Goal: Information Seeking & Learning: Find contact information

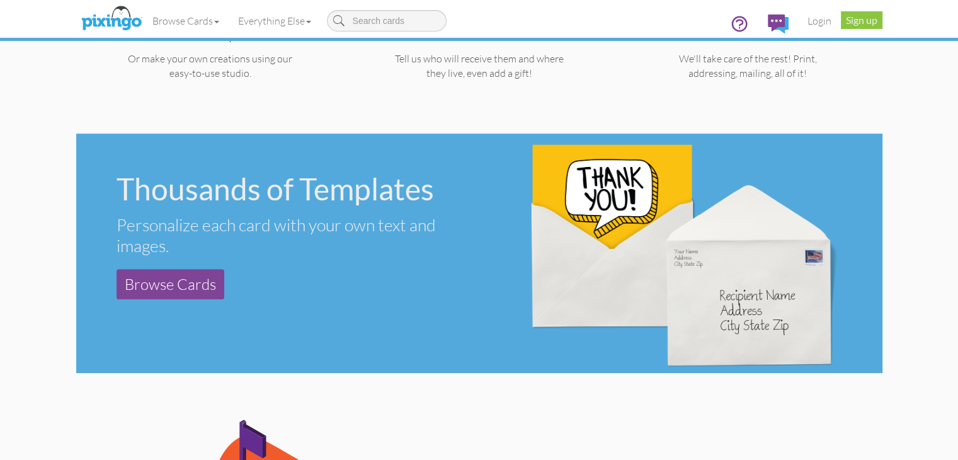
scroll to position [315, 0]
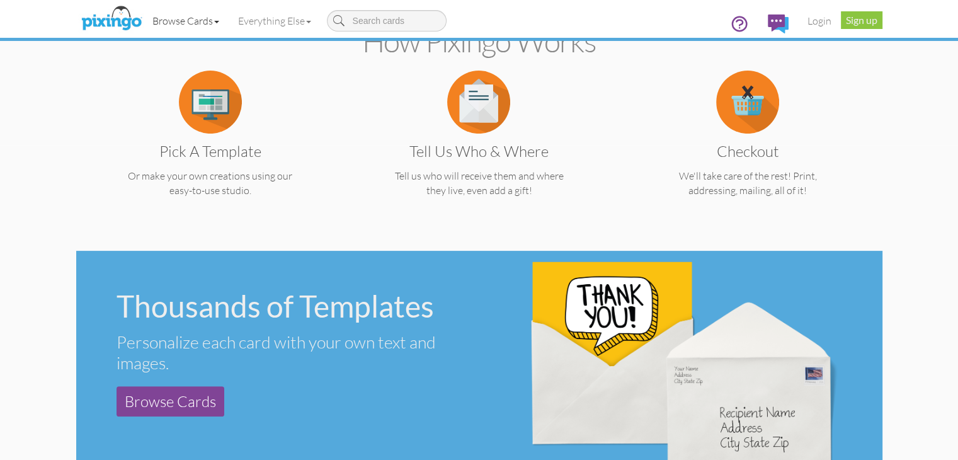
click at [143, 23] on link "Browse Cards" at bounding box center [186, 21] width 86 height 32
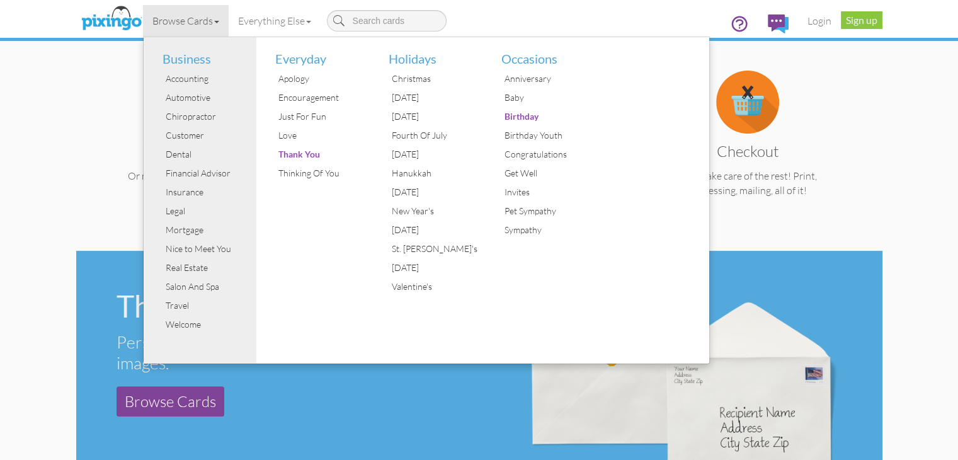
drag, startPoint x: 179, startPoint y: 398, endPoint x: 151, endPoint y: 391, distance: 28.6
click at [179, 398] on div "Thousands of Templates Personalize each card with your own text and images. Bro…" at bounding box center [277, 354] width 403 height 206
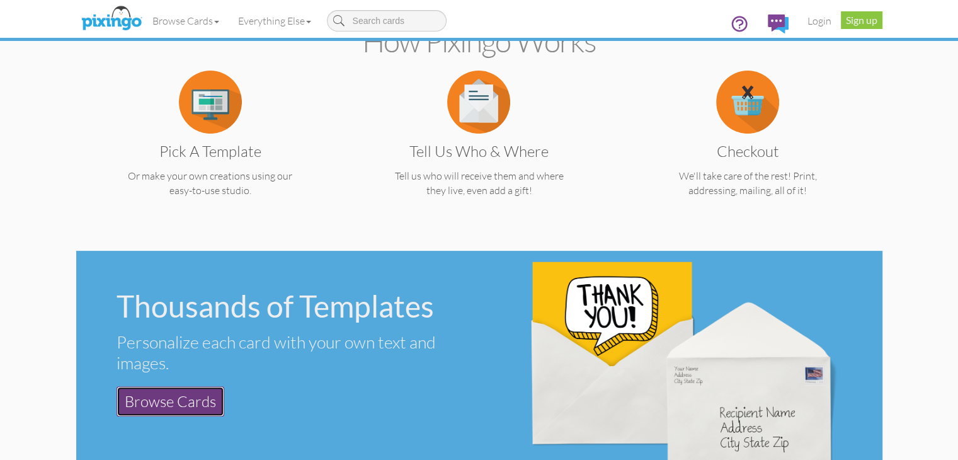
click at [117, 386] on link "Browse Cards" at bounding box center [171, 401] width 108 height 30
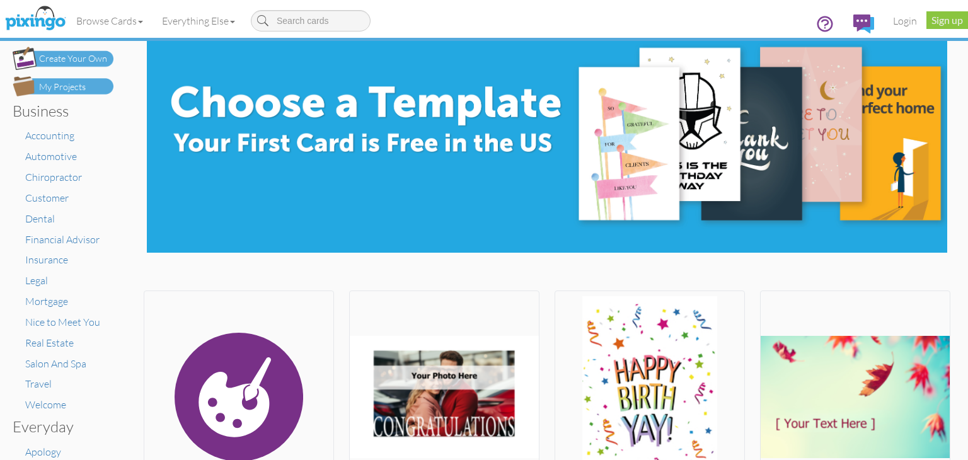
scroll to position [89, 0]
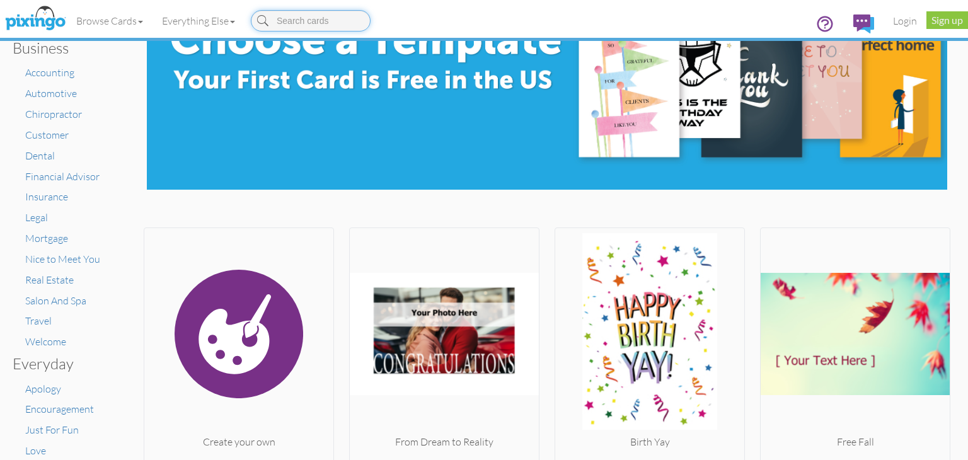
click at [324, 13] on input at bounding box center [311, 20] width 120 height 21
type input "cut"
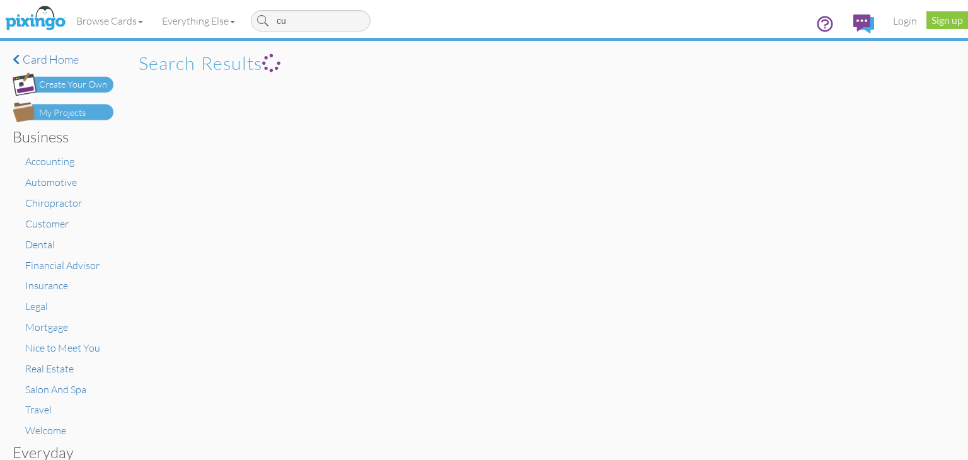
type input "c"
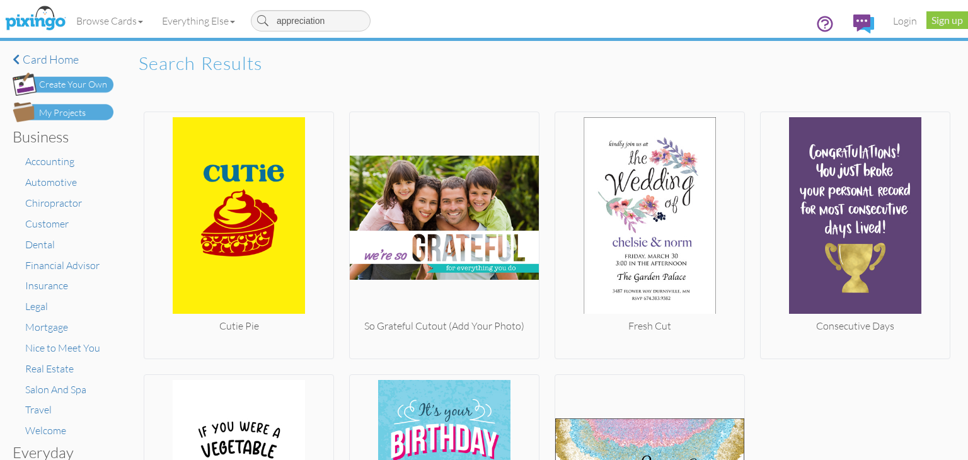
type input "appreciation"
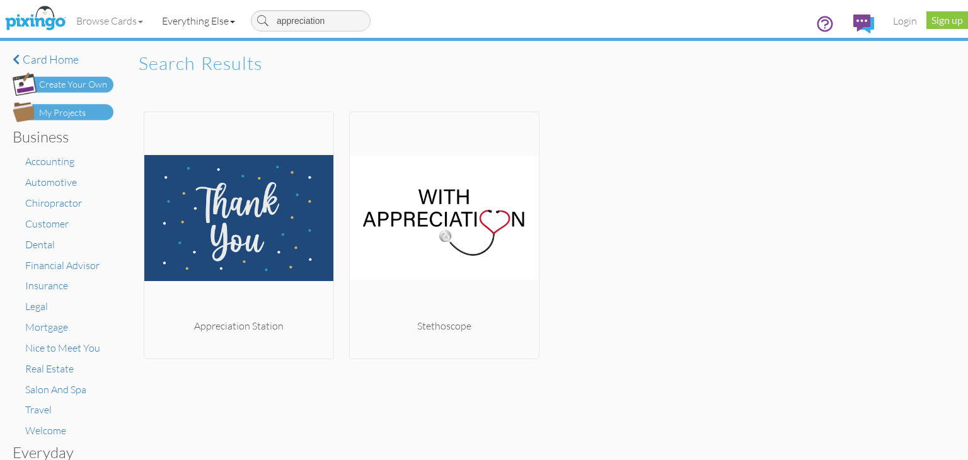
click at [231, 25] on link "Everything Else" at bounding box center [198, 21] width 92 height 32
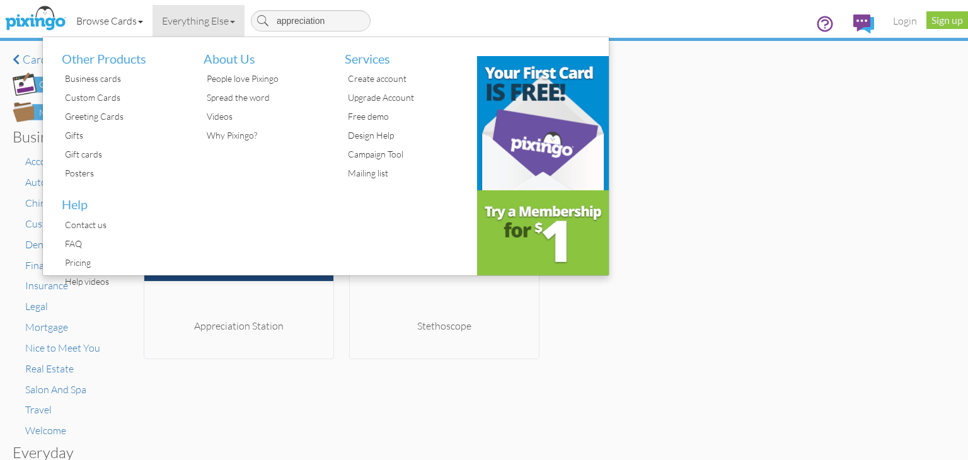
click at [145, 20] on link "Browse Cards" at bounding box center [110, 21] width 86 height 32
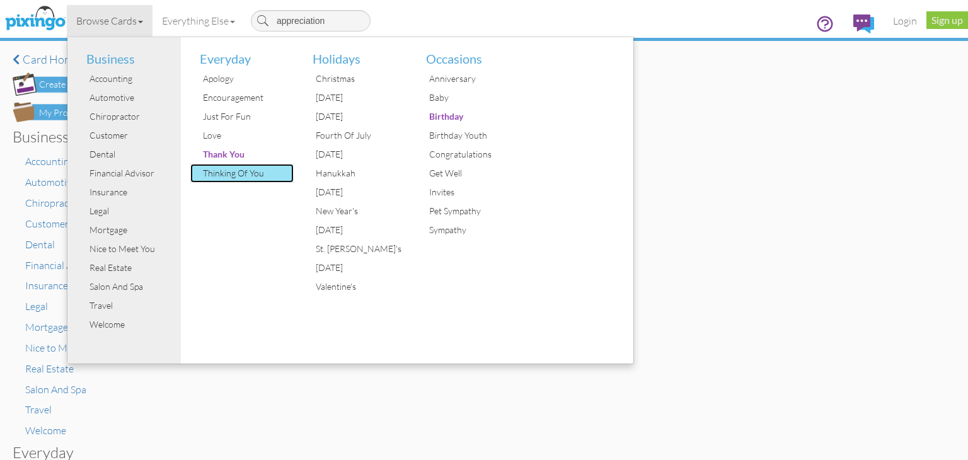
click at [244, 176] on div "Thinking Of You" at bounding box center [247, 173] width 95 height 19
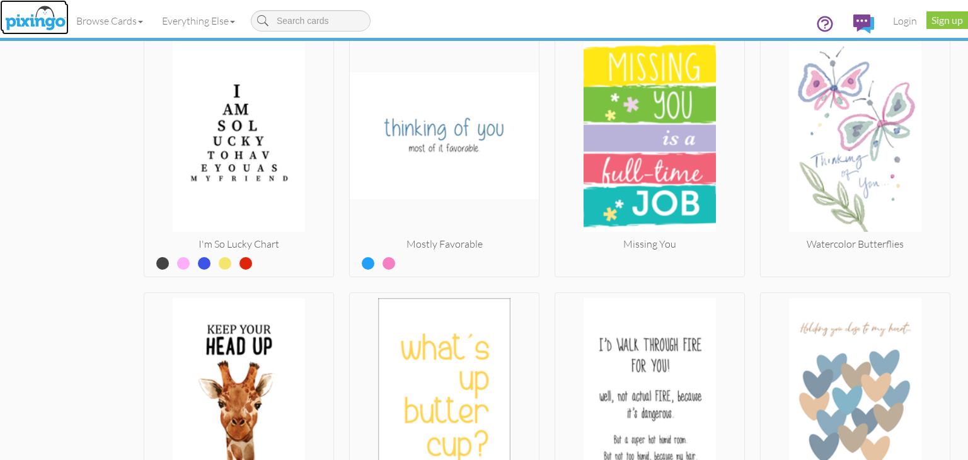
scroll to position [1953, 0]
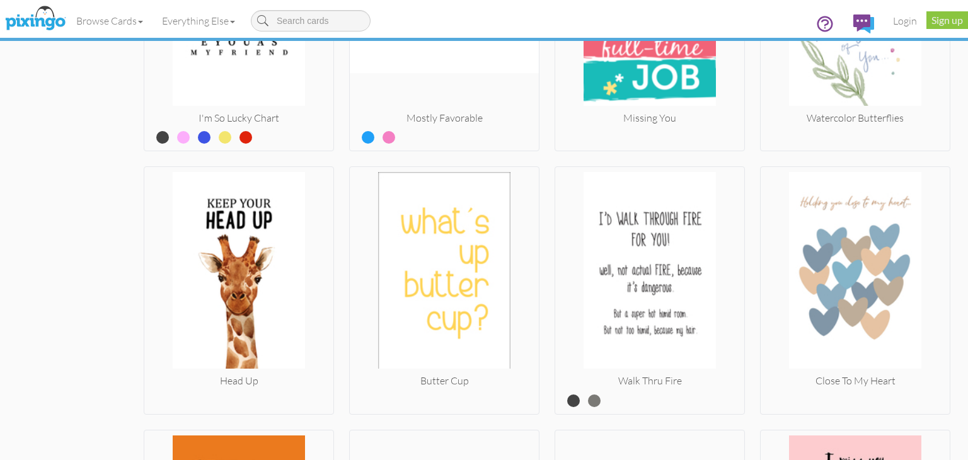
click at [539, 149] on div "Create your own Friend Again Splash of Radiance" at bounding box center [547, 289] width 807 height 3929
click at [541, 151] on div "Create your own Friend Again Splash of Radiance" at bounding box center [547, 289] width 807 height 3929
click at [540, 148] on div "Create your own Friend Again Splash of Radiance" at bounding box center [547, 289] width 807 height 3929
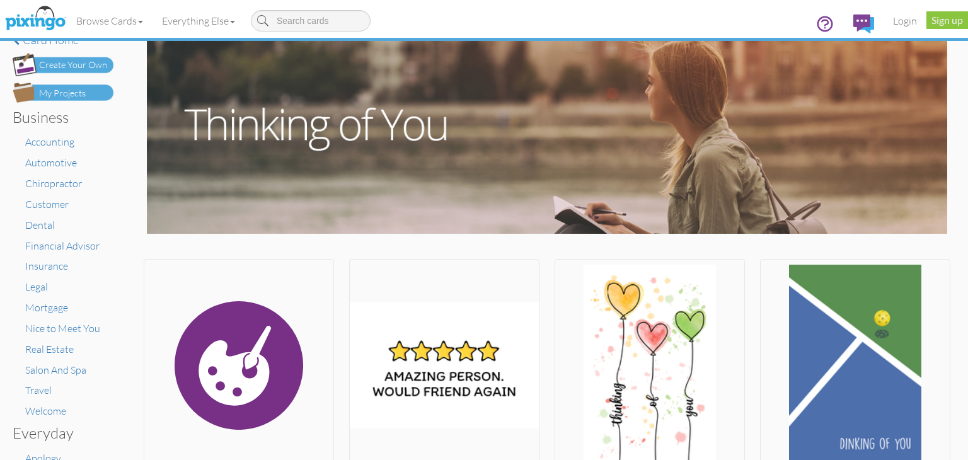
scroll to position [0, 0]
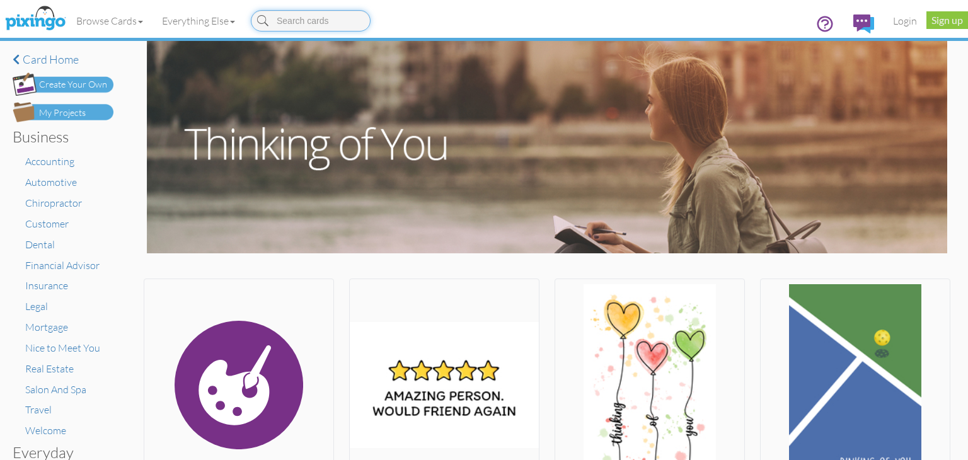
click at [311, 18] on input at bounding box center [311, 20] width 120 height 21
type input "missing"
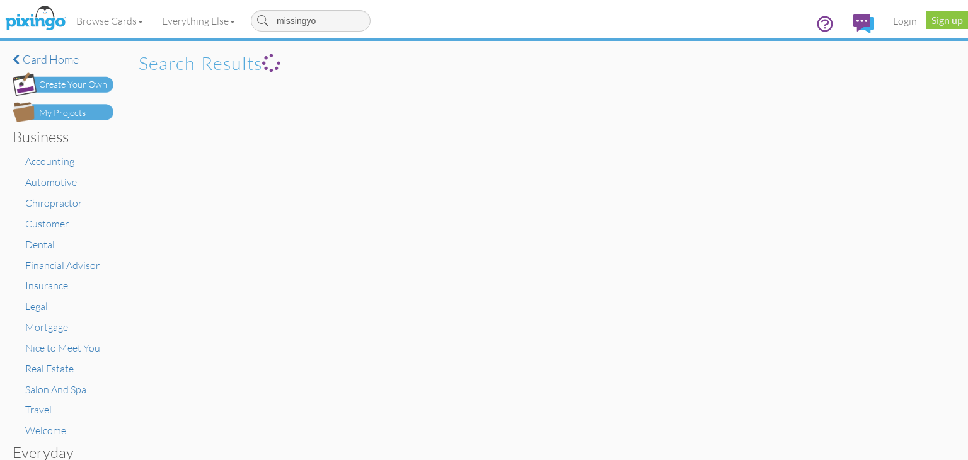
type input "missingyou"
type input "missing you"
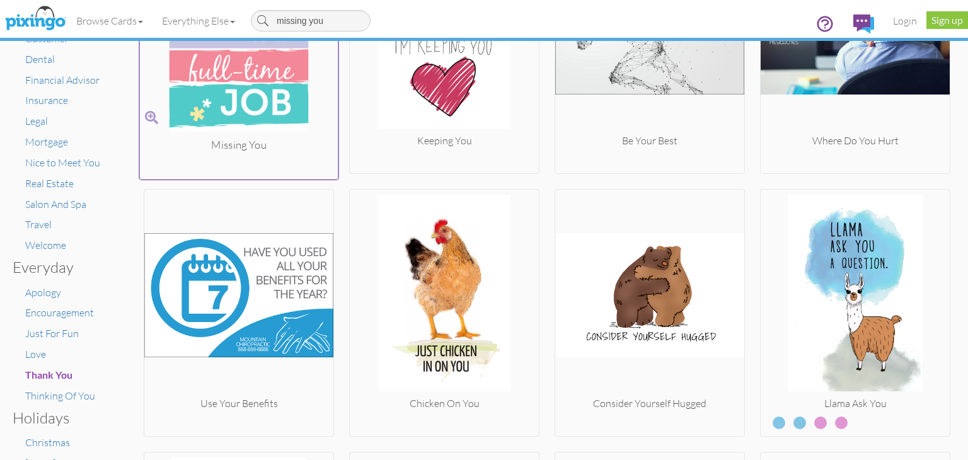
scroll to position [189, 0]
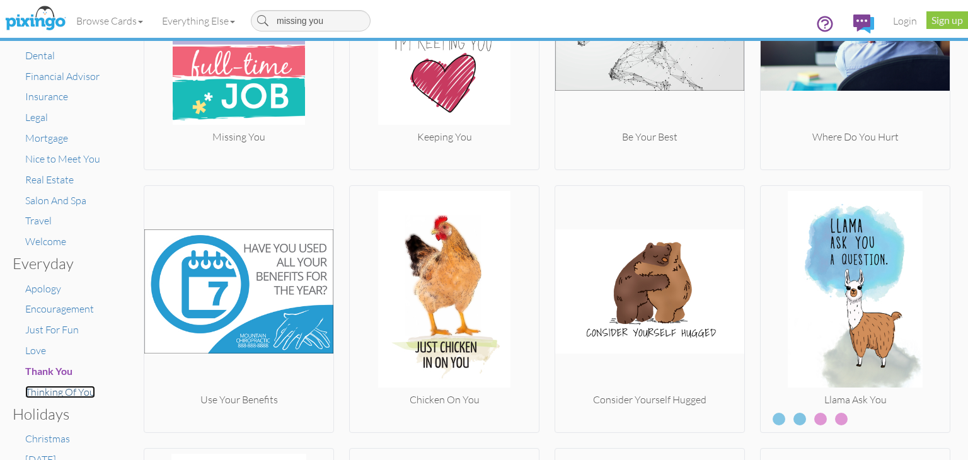
click at [79, 391] on span "Thinking Of You" at bounding box center [60, 392] width 70 height 13
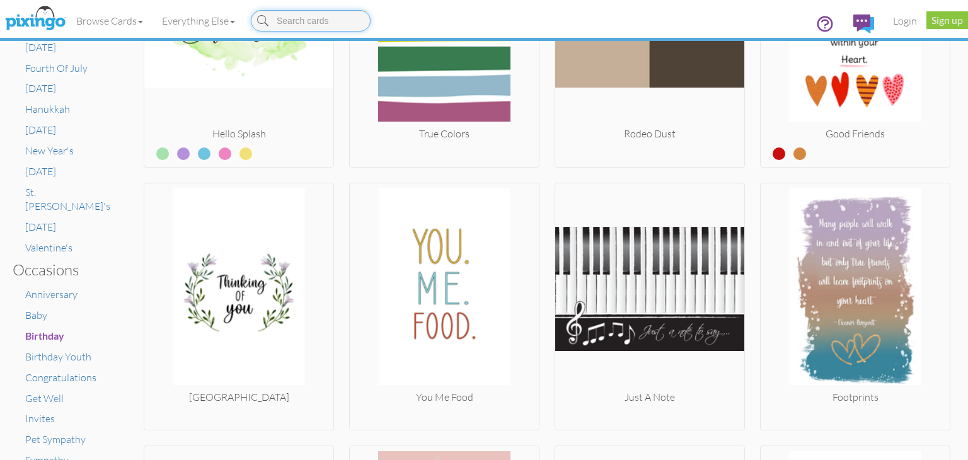
scroll to position [555, 0]
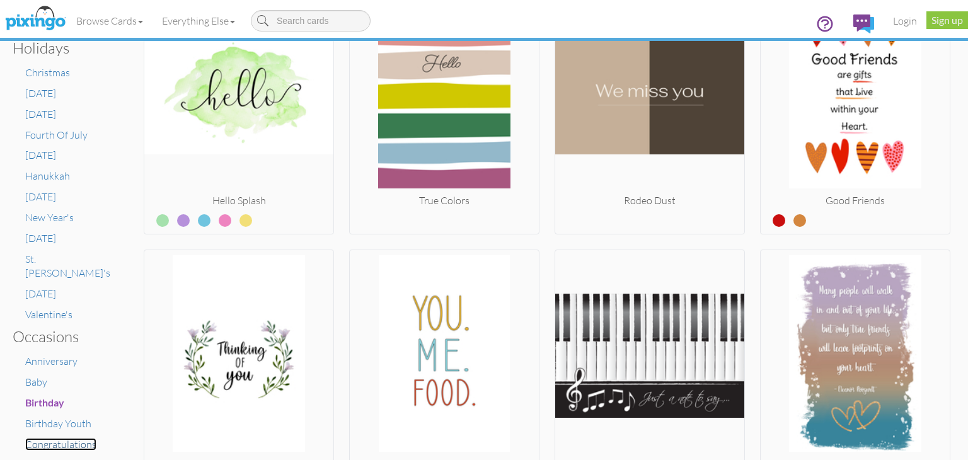
click at [46, 438] on span "Congratulations" at bounding box center [60, 444] width 71 height 13
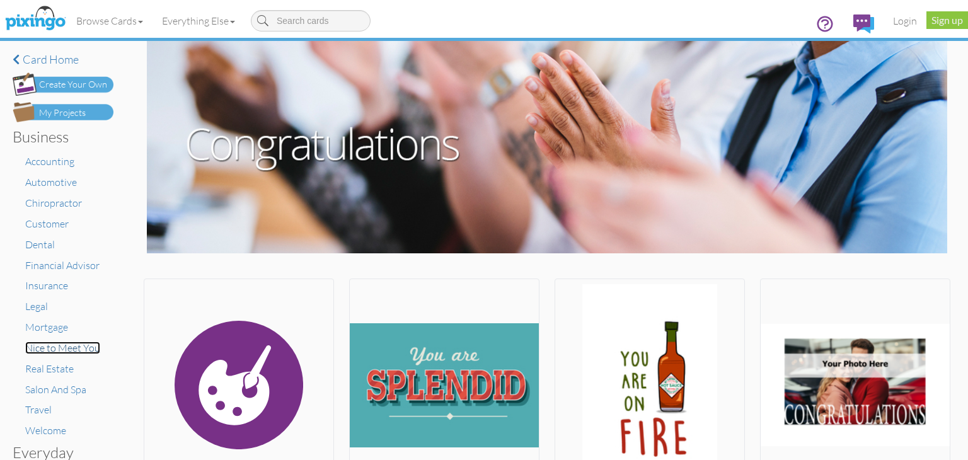
click at [54, 348] on span "Nice to Meet You" at bounding box center [62, 348] width 75 height 13
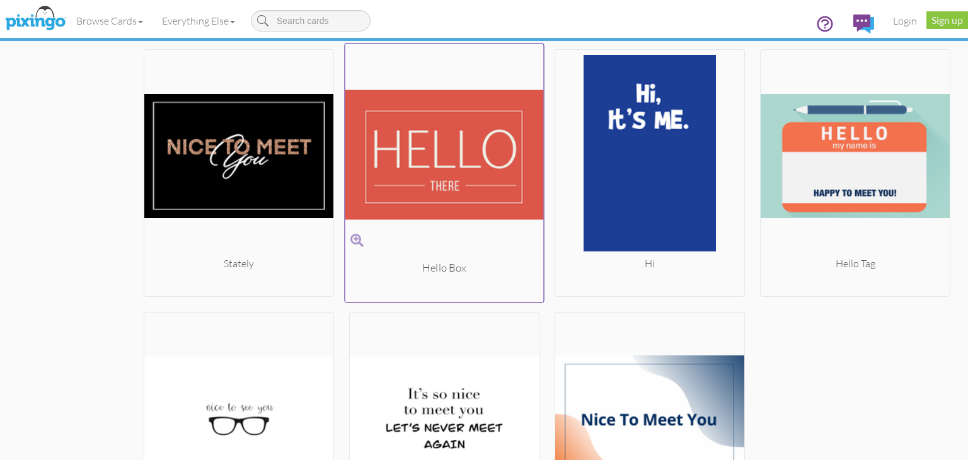
scroll to position [1952, 0]
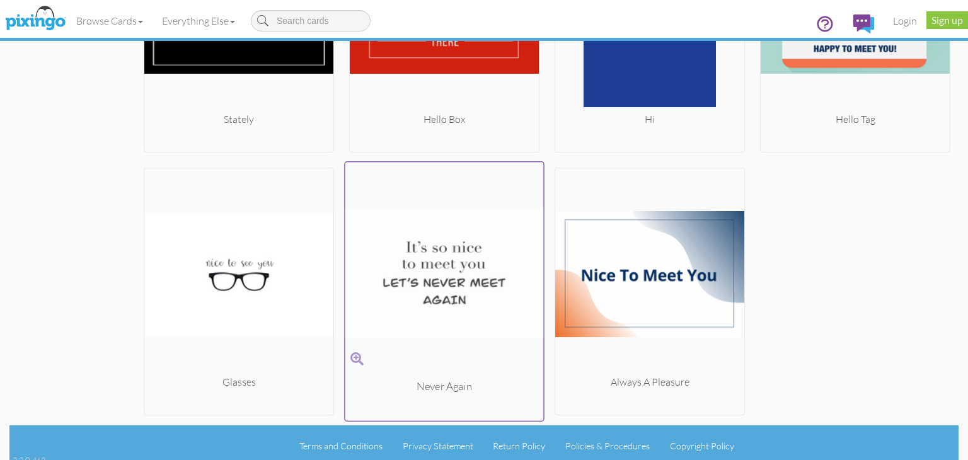
click at [461, 273] on img at bounding box center [444, 274] width 198 height 212
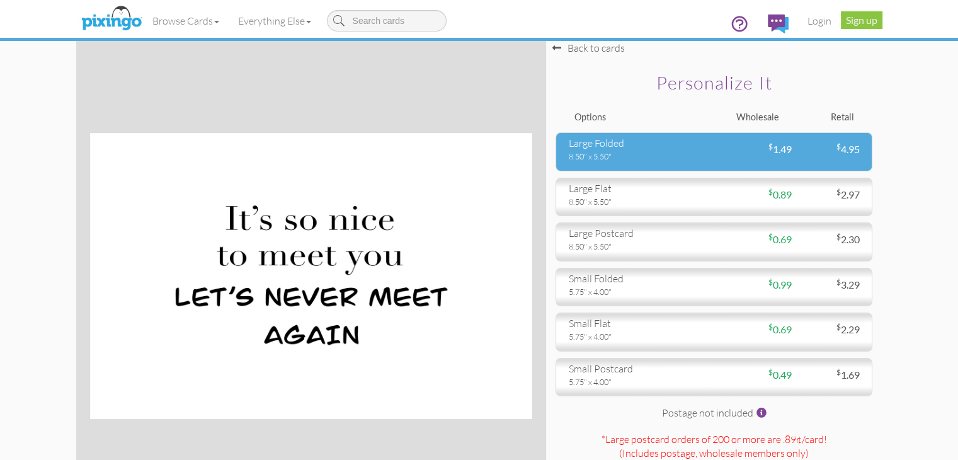
click at [615, 162] on div "8.50" x 5.50"" at bounding box center [637, 156] width 136 height 11
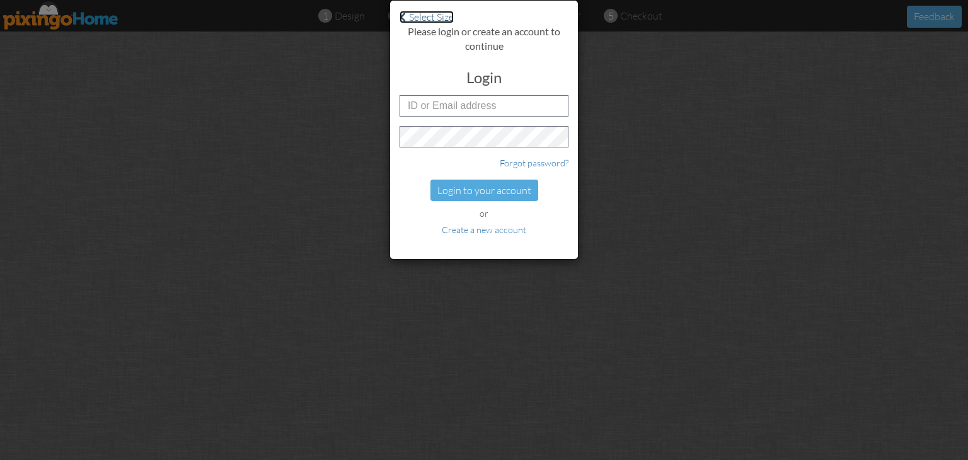
click at [403, 18] on span at bounding box center [402, 17] width 6 height 10
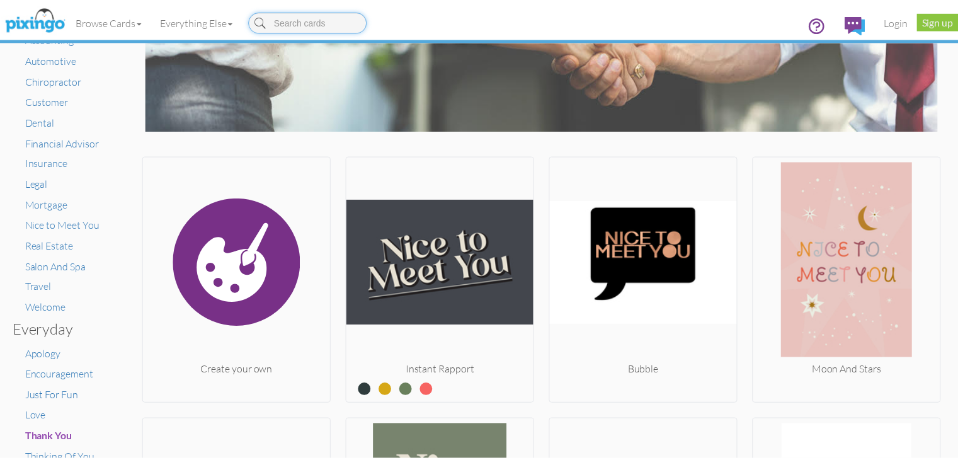
scroll to position [189, 0]
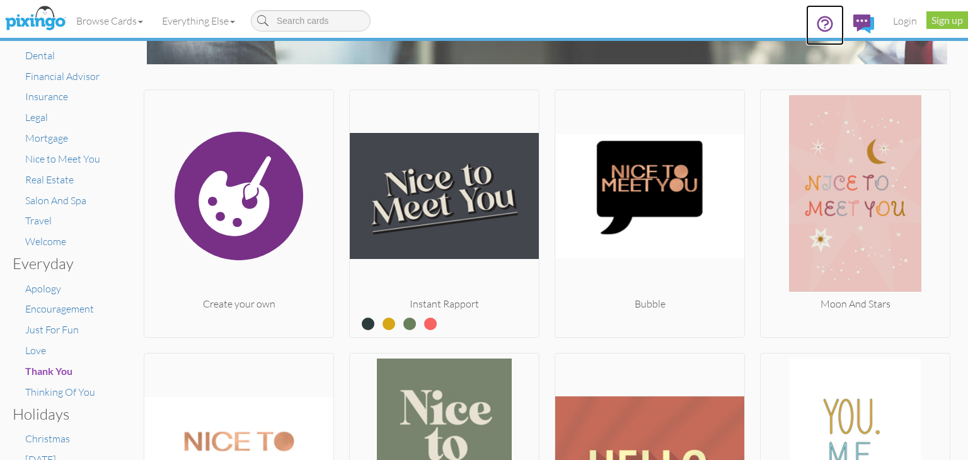
click at [823, 23] on icon at bounding box center [824, 23] width 19 height 19
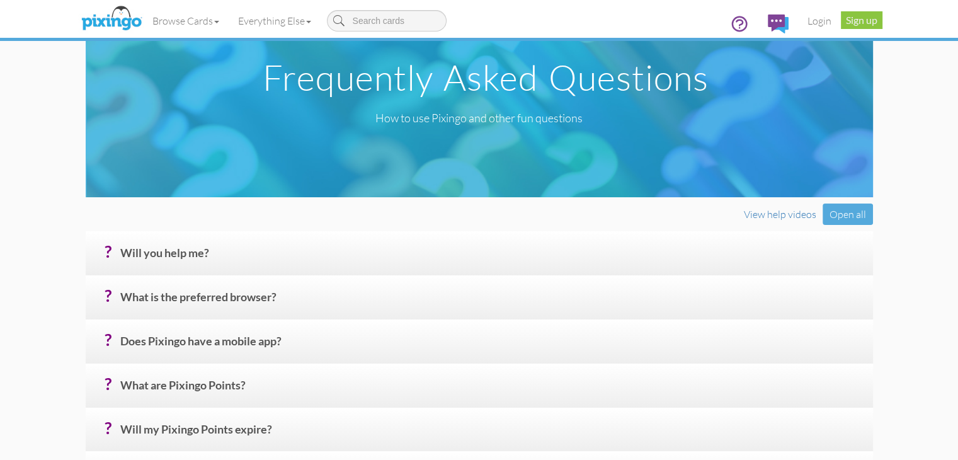
scroll to position [126, 0]
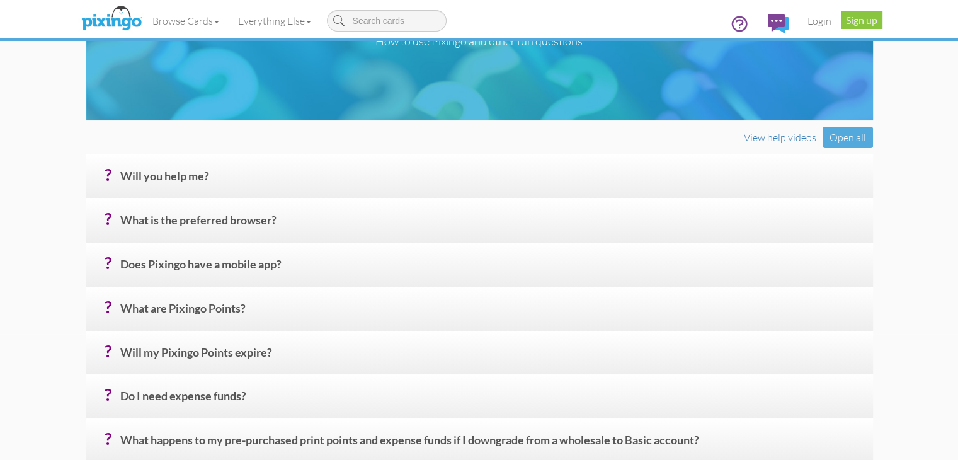
click at [390, 192] on h4 "? Will you help me?" at bounding box center [492, 181] width 744 height 22
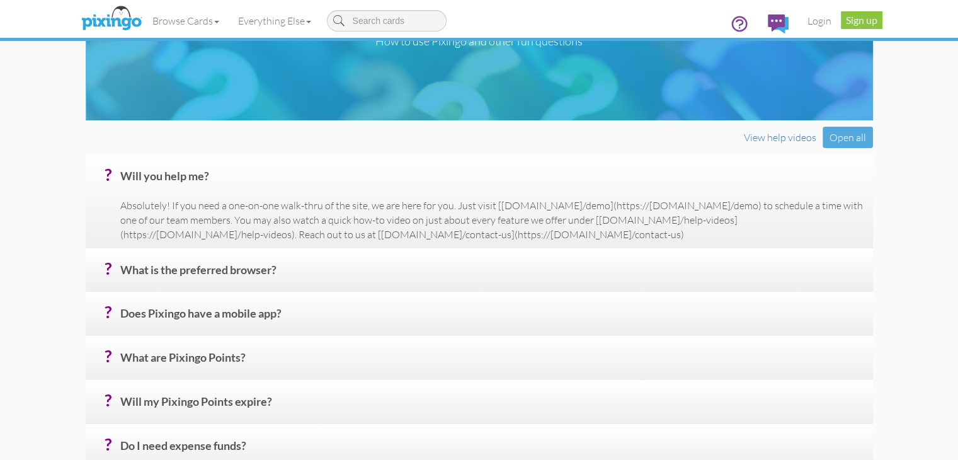
click at [393, 192] on h4 "? Will you help me?" at bounding box center [492, 181] width 744 height 22
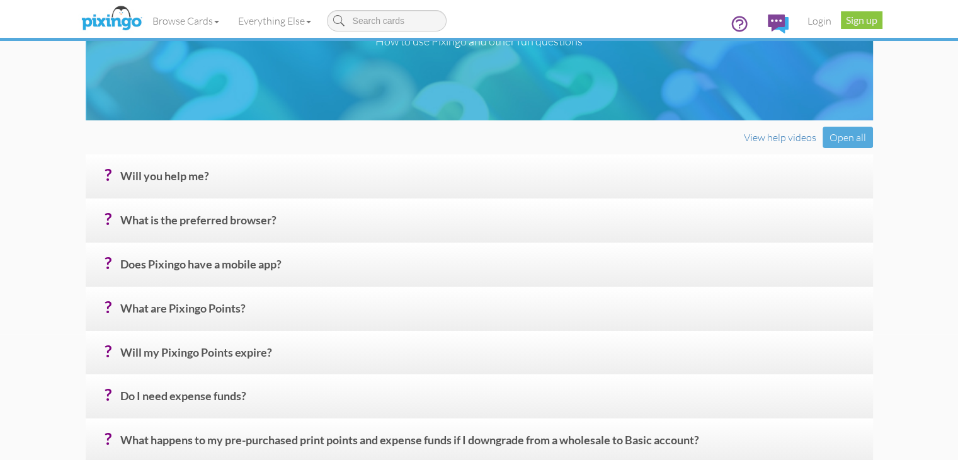
click at [368, 236] on h4 "? What is the preferred browser?" at bounding box center [492, 225] width 744 height 22
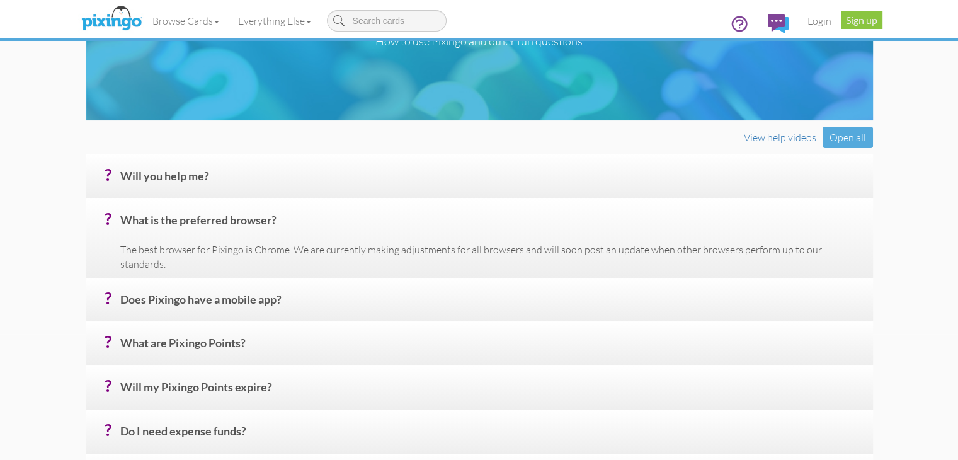
click at [370, 236] on h4 "? What is the preferred browser?" at bounding box center [492, 225] width 744 height 22
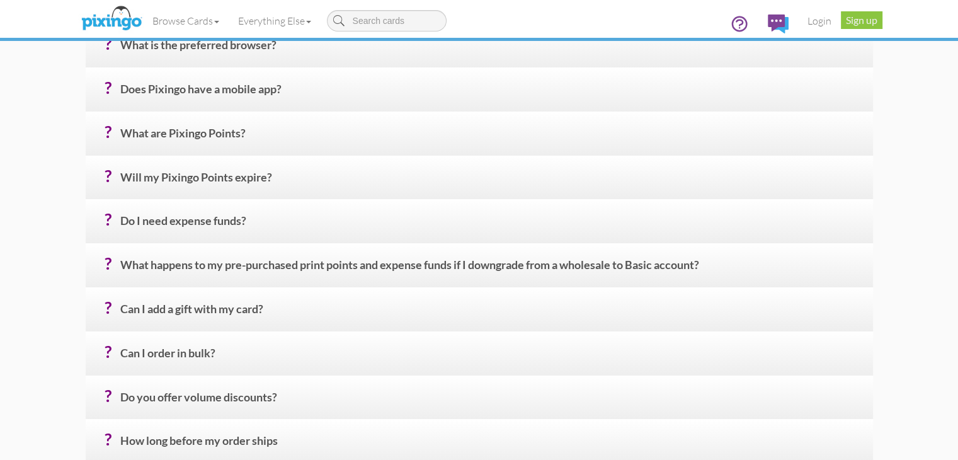
scroll to position [315, 0]
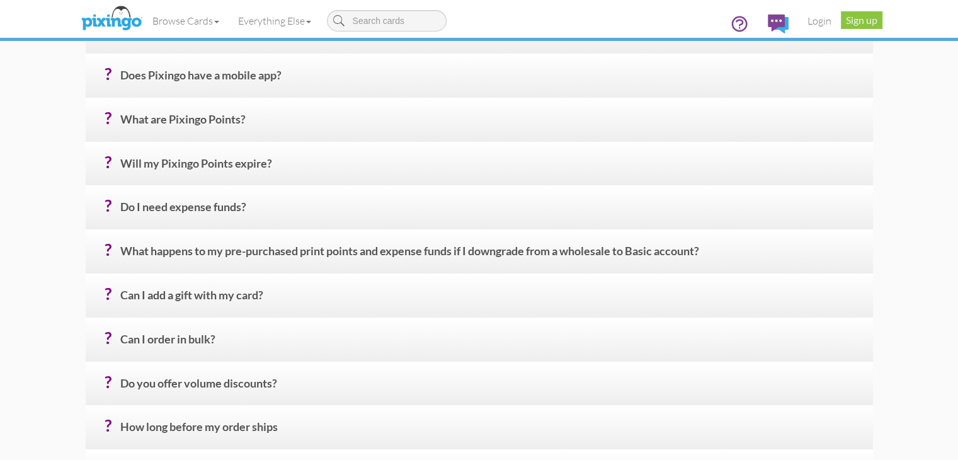
click at [375, 223] on h4 "? Do I need expense funds?" at bounding box center [492, 212] width 744 height 22
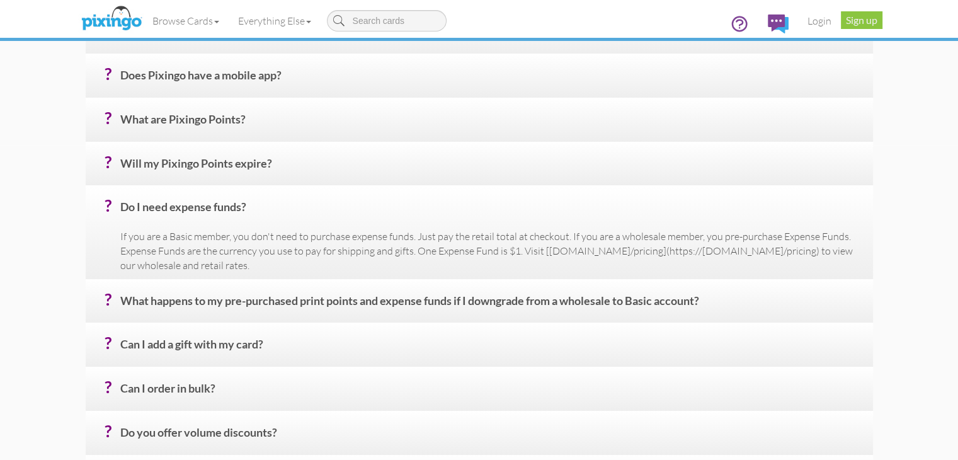
click at [379, 223] on h4 "? Do I need expense funds?" at bounding box center [492, 212] width 744 height 22
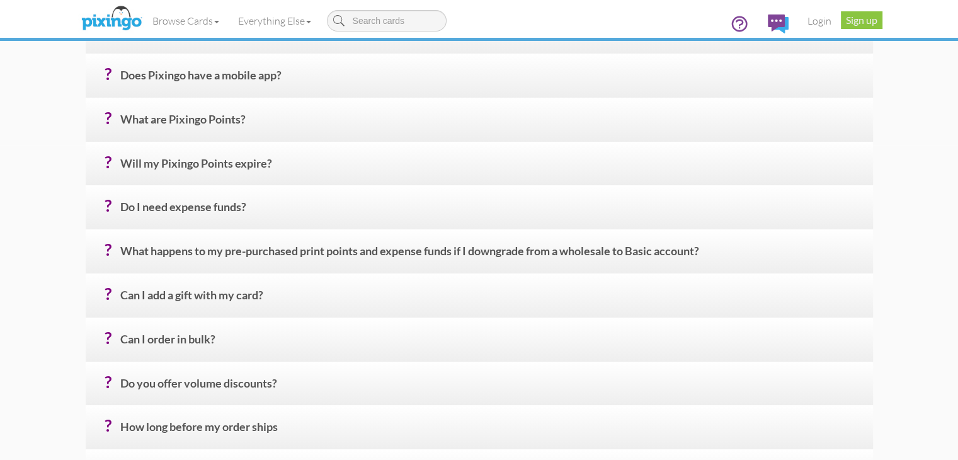
click at [353, 318] on div "? Can I add a gift with my card? Please do! You may choose from a wide selectio…" at bounding box center [480, 295] width 788 height 44
click at [345, 311] on h4 "? Can I add a gift with my card?" at bounding box center [492, 300] width 744 height 22
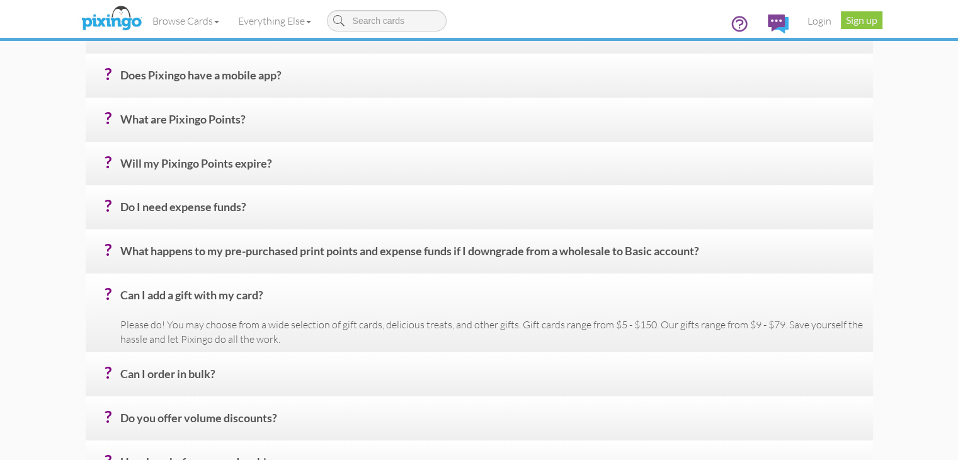
click at [345, 311] on h4 "? Can I add a gift with my card?" at bounding box center [492, 300] width 744 height 22
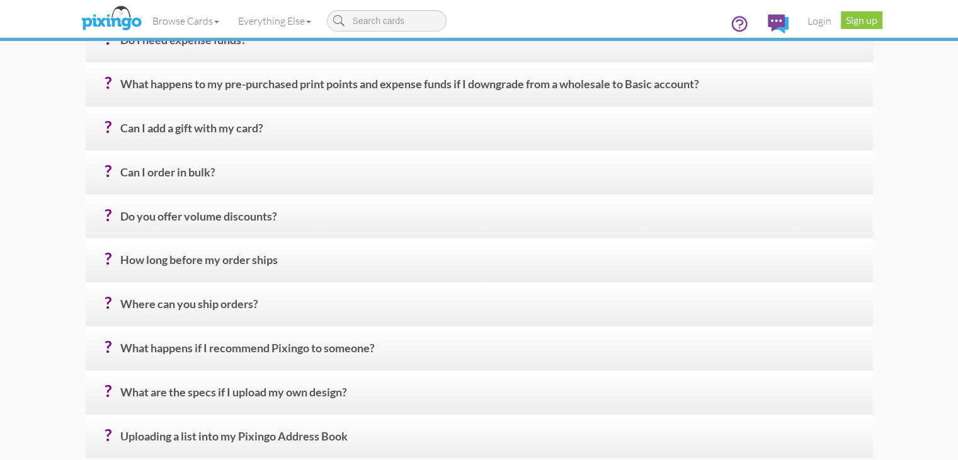
scroll to position [504, 0]
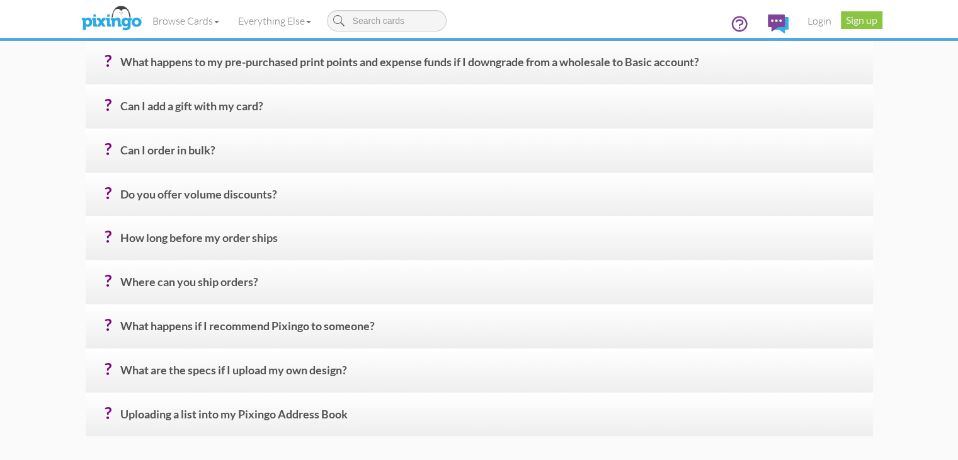
click at [348, 298] on h4 "? Where can you ship orders?" at bounding box center [492, 287] width 744 height 22
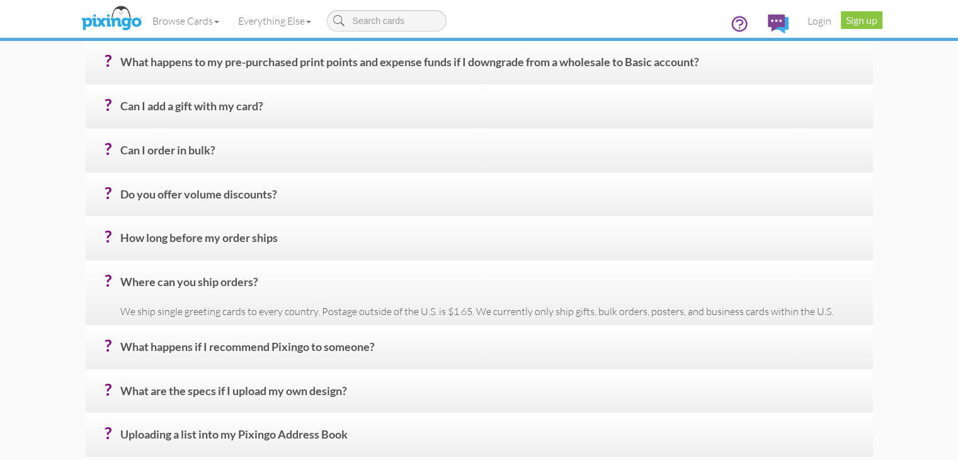
click at [338, 298] on h4 "? Where can you ship orders?" at bounding box center [492, 287] width 744 height 22
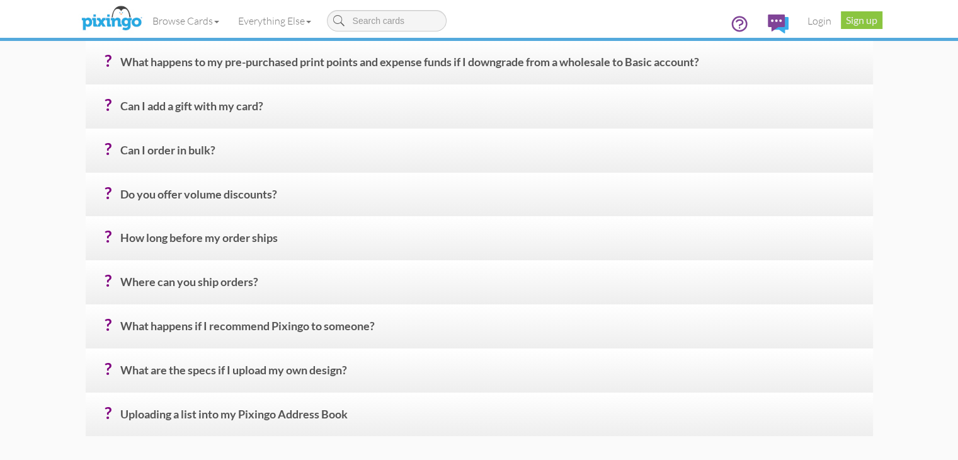
scroll to position [567, 0]
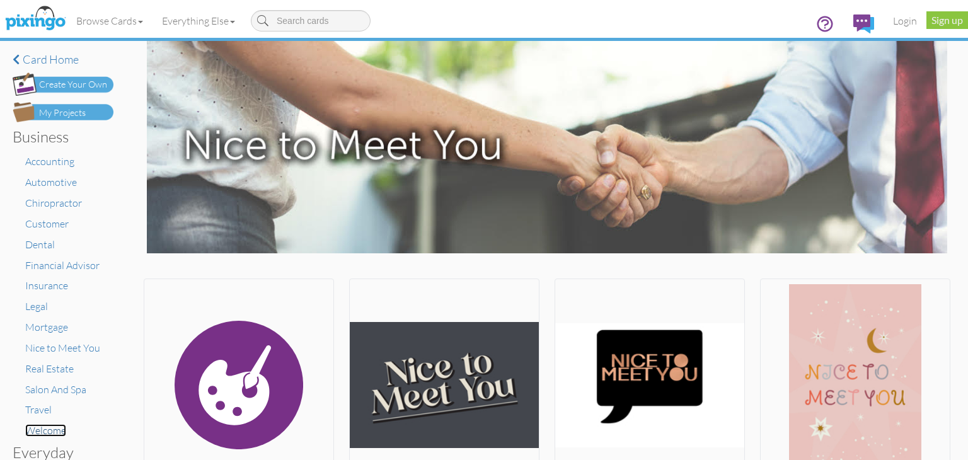
click at [57, 429] on span "Welcome" at bounding box center [45, 430] width 41 height 13
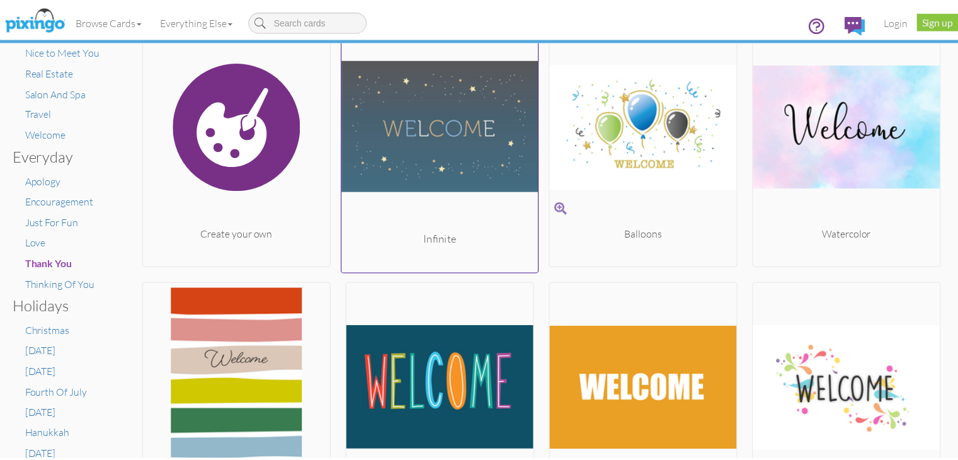
scroll to position [204, 0]
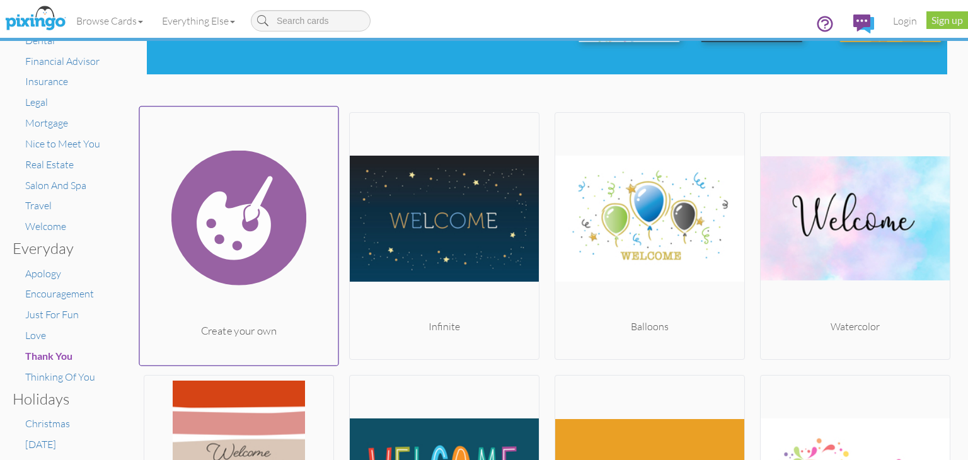
click at [235, 217] on img at bounding box center [239, 218] width 198 height 212
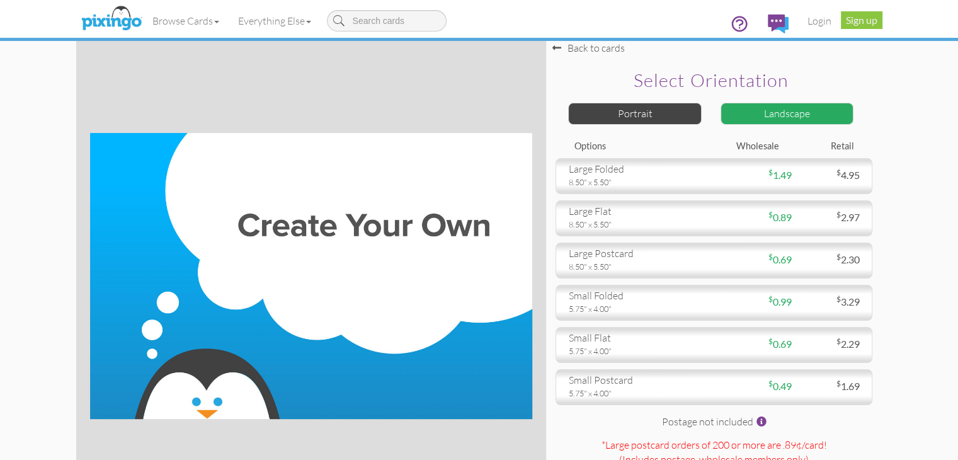
scroll to position [189, 0]
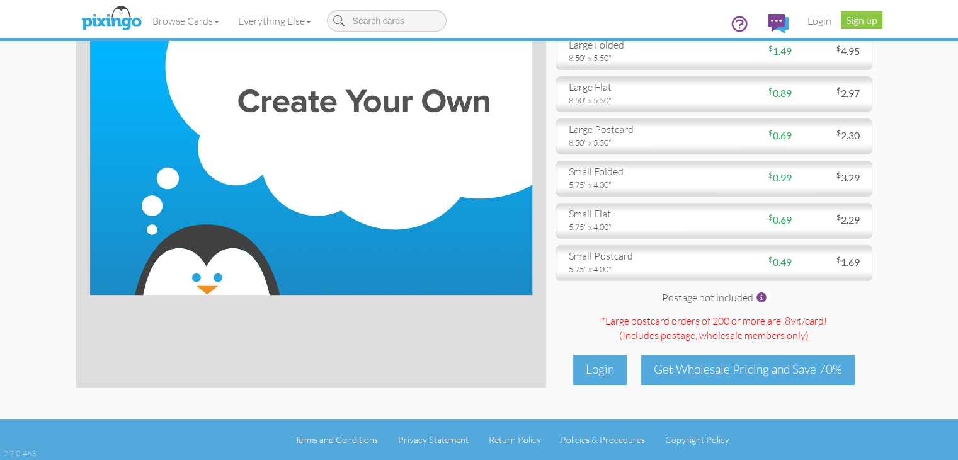
click at [336, 198] on img at bounding box center [311, 152] width 442 height 286
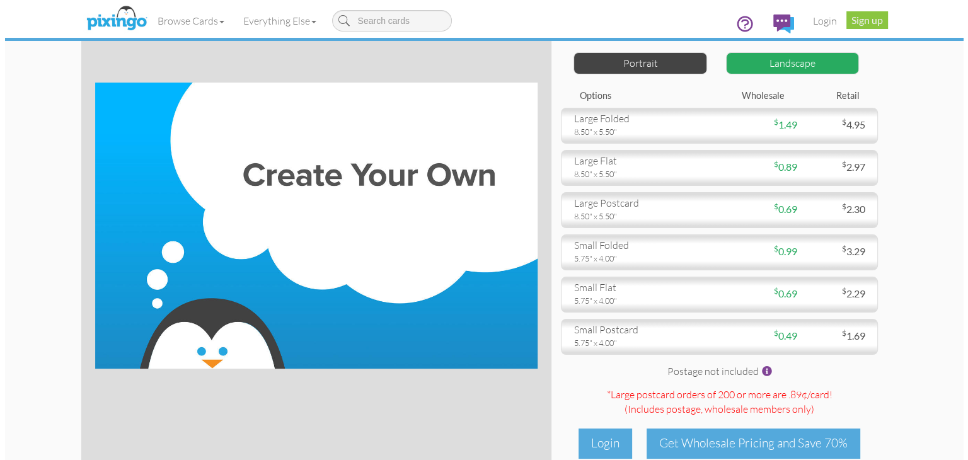
scroll to position [0, 0]
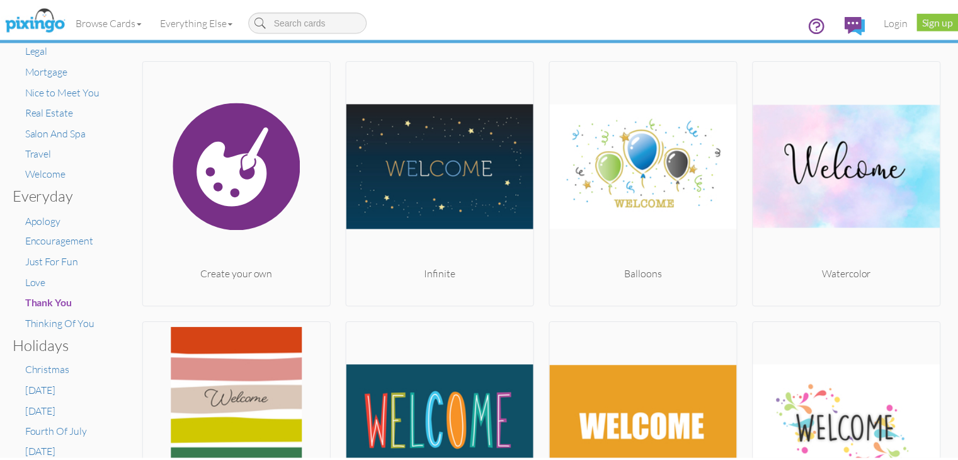
scroll to position [315, 0]
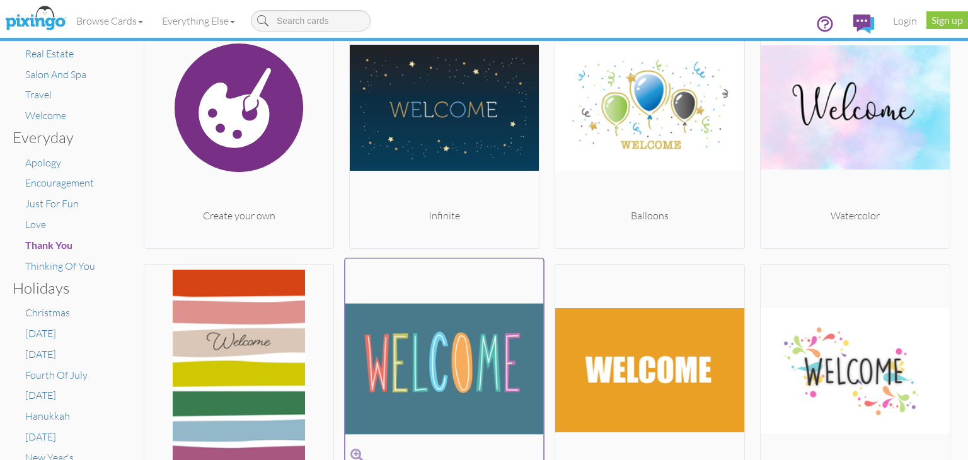
click at [474, 343] on img at bounding box center [444, 369] width 198 height 212
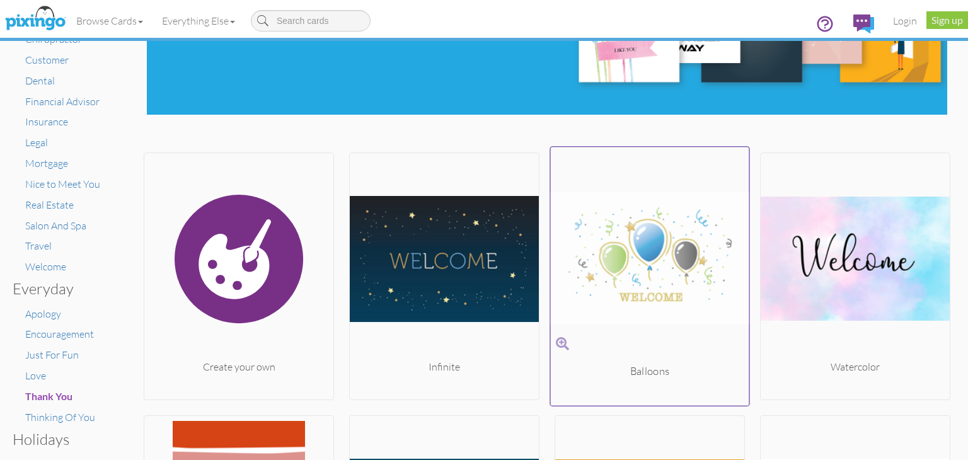
scroll to position [189, 0]
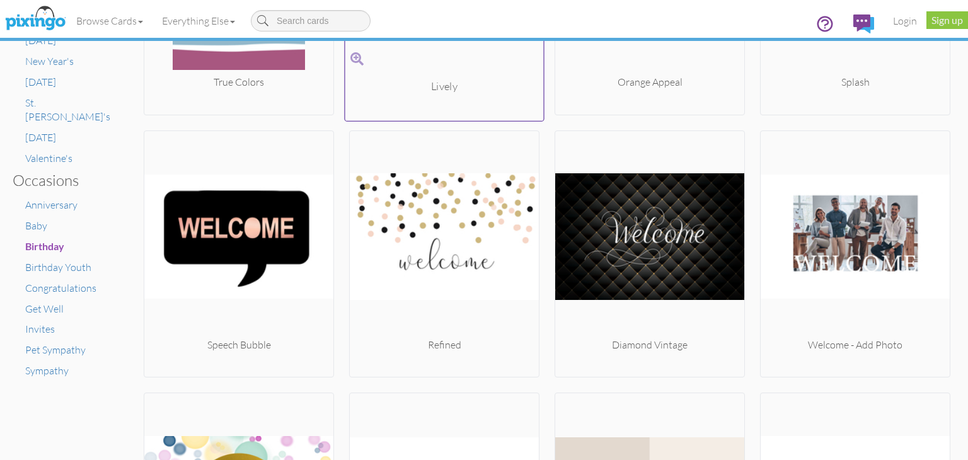
scroll to position [819, 0]
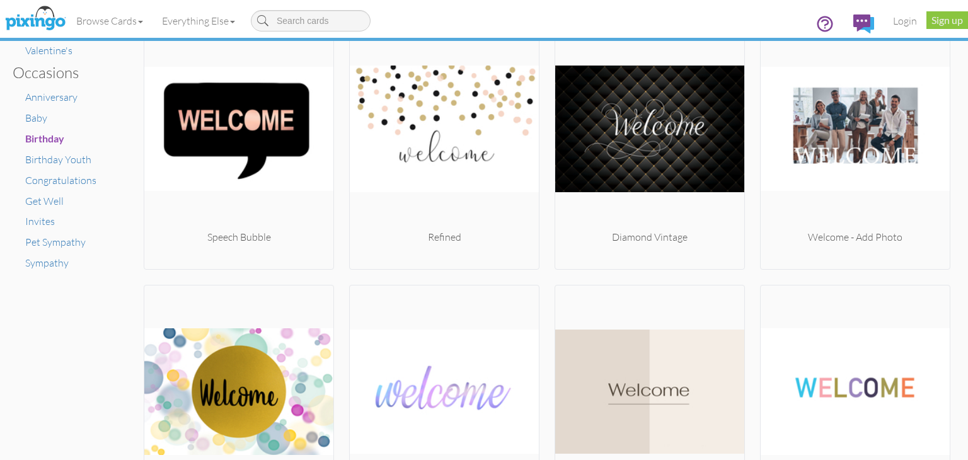
click at [336, 119] on div "Create your own Infinite Balloons Watercolor" at bounding box center [547, 277] width 807 height 1561
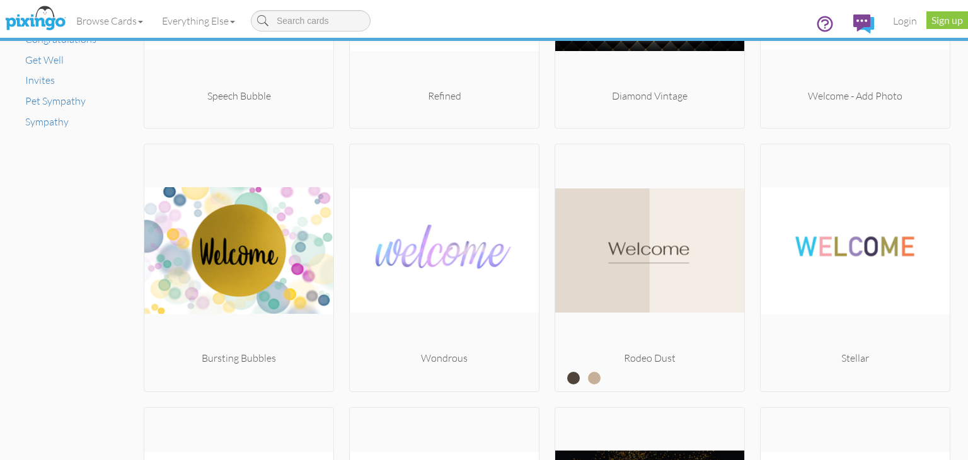
scroll to position [771, 0]
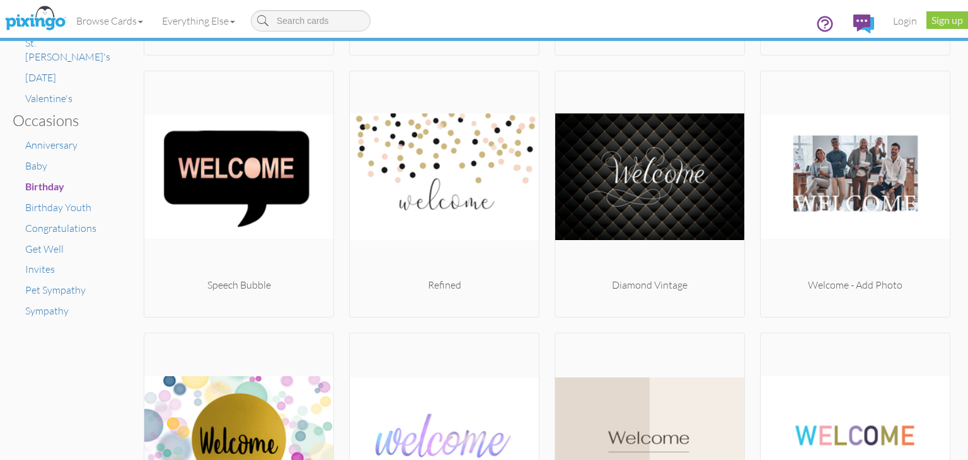
click at [541, 59] on div "Create your own Infinite Balloons Watercolor" at bounding box center [547, 325] width 807 height 1561
click at [538, 113] on div "Create your own Infinite Balloons Watercolor" at bounding box center [547, 325] width 807 height 1561
click at [542, 69] on div "Create your own Infinite Balloons Watercolor" at bounding box center [547, 325] width 807 height 1561
click at [541, 65] on div "Create your own Infinite Balloons Watercolor" at bounding box center [547, 325] width 807 height 1561
click at [543, 61] on div "Create your own Infinite Balloons Watercolor" at bounding box center [547, 325] width 807 height 1561
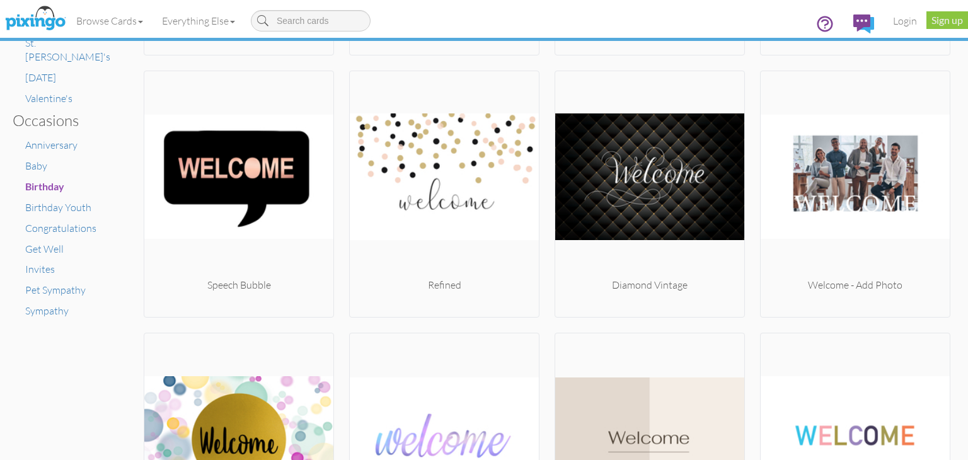
click at [541, 54] on div "Create your own Infinite Balloons Watercolor" at bounding box center [547, 325] width 807 height 1561
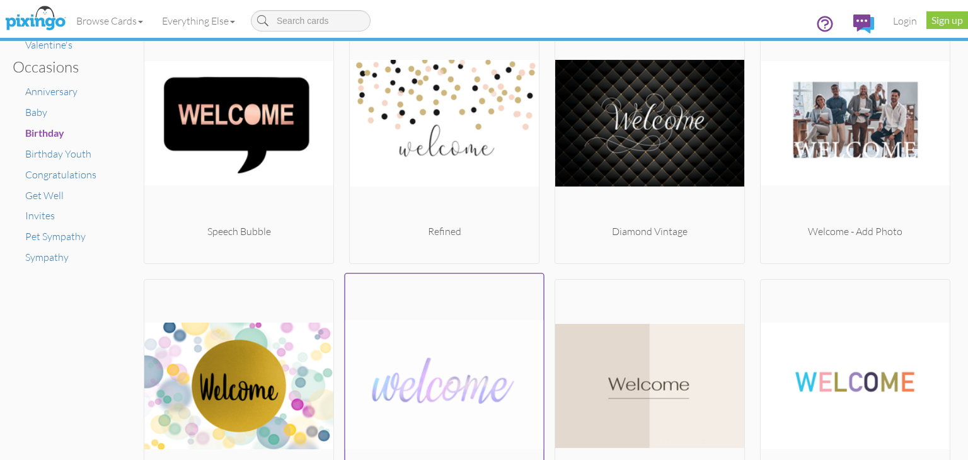
scroll to position [960, 0]
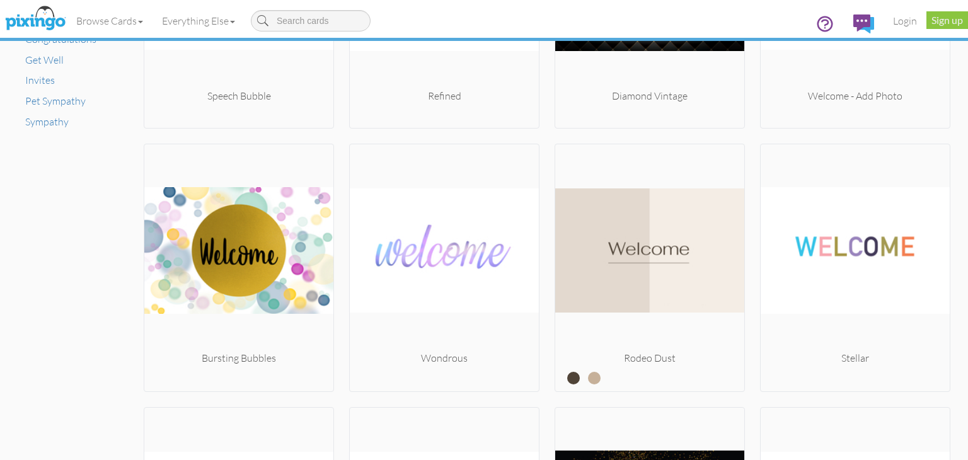
click at [541, 137] on div "Create your own Infinite Balloons Watercolor" at bounding box center [547, 136] width 807 height 1561
click at [544, 136] on div "Create your own Infinite Balloons Watercolor" at bounding box center [547, 136] width 807 height 1561
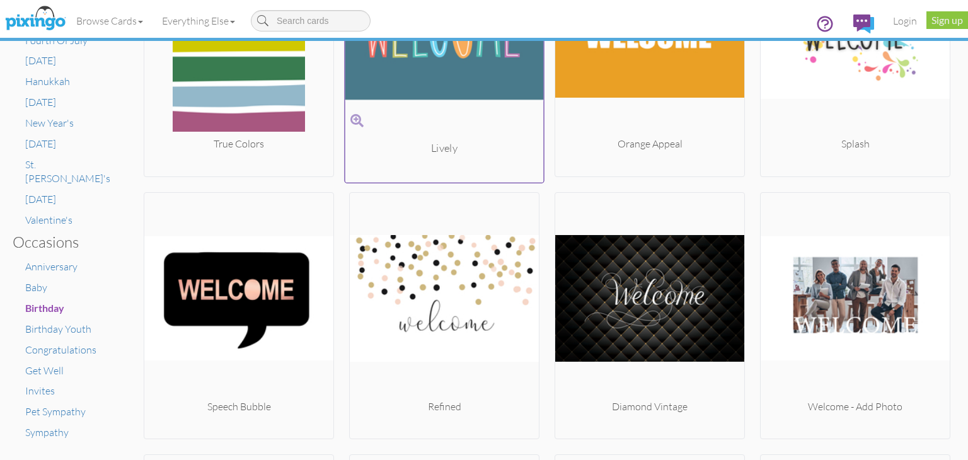
scroll to position [708, 0]
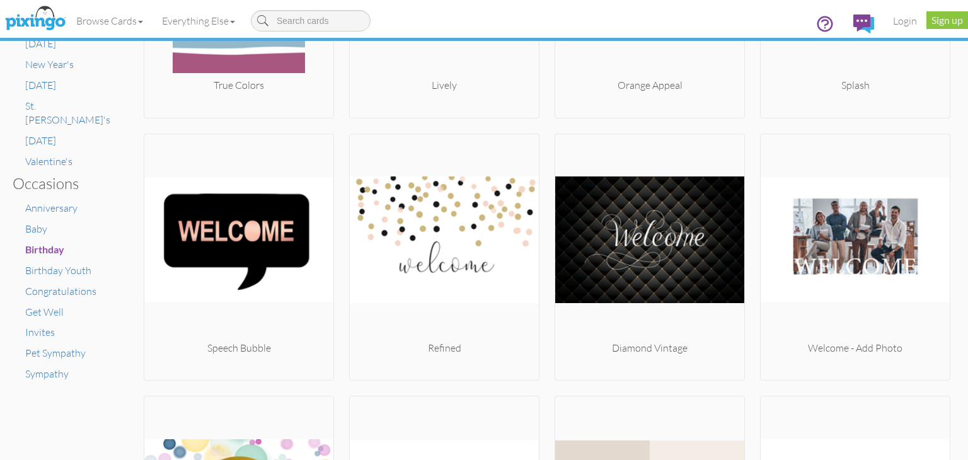
click at [536, 117] on div "Create your own Infinite Balloons Watercolor" at bounding box center [547, 388] width 807 height 1561
click at [542, 124] on div "Create your own Infinite Balloons Watercolor" at bounding box center [547, 388] width 807 height 1561
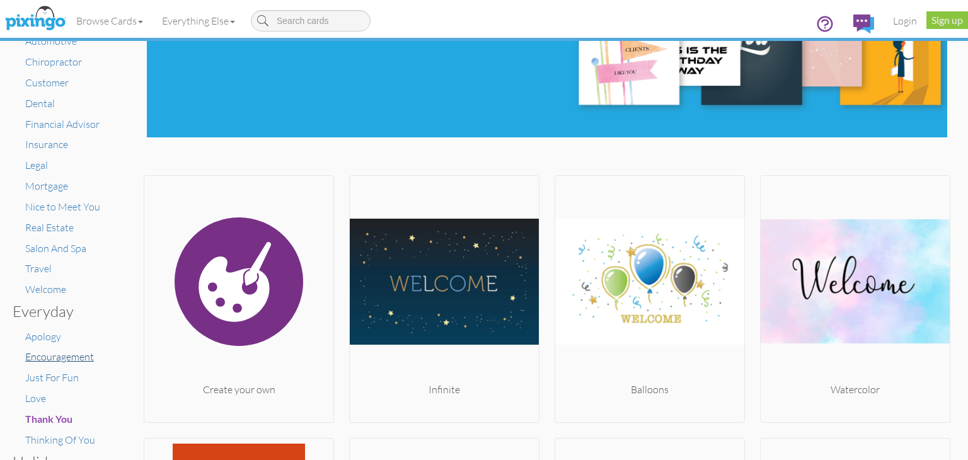
scroll to position [78, 0]
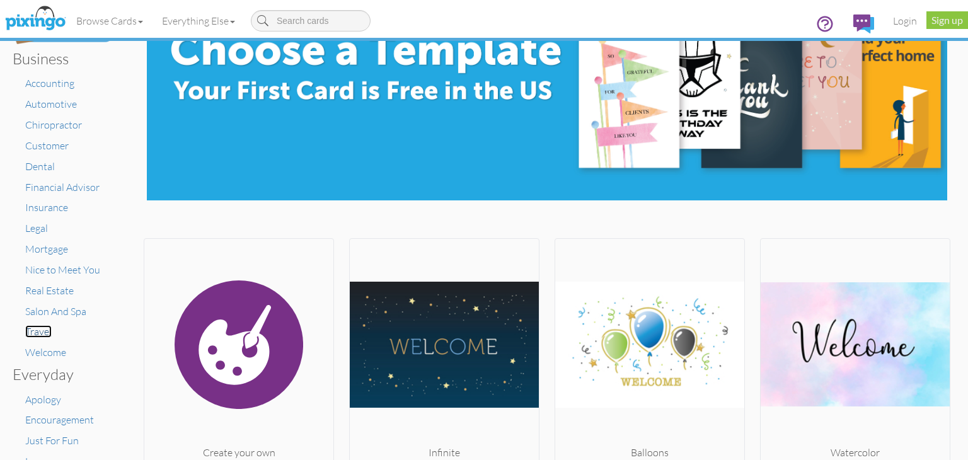
click at [40, 328] on span "Travel" at bounding box center [38, 331] width 26 height 13
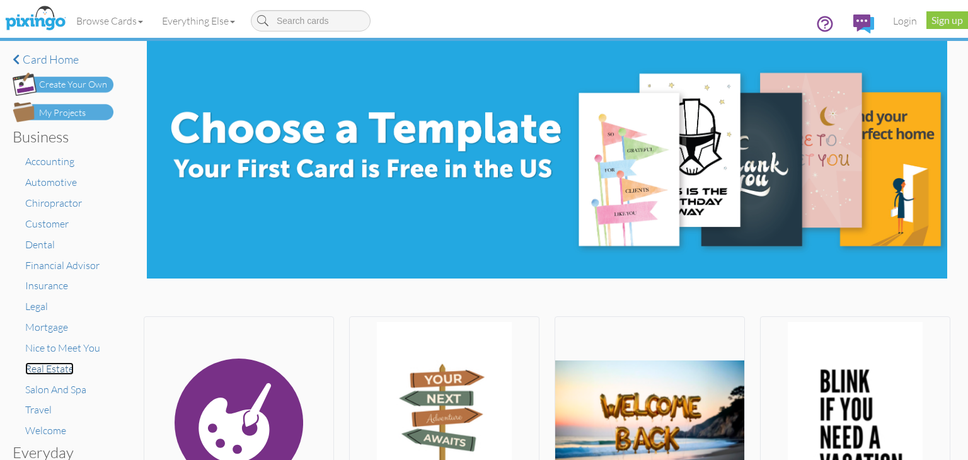
click at [49, 372] on span "Real Estate" at bounding box center [49, 368] width 49 height 13
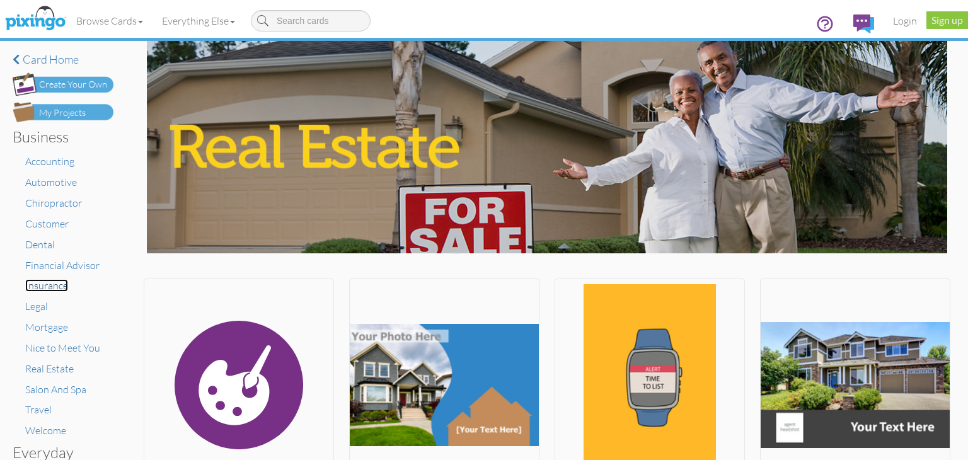
click at [50, 285] on span "Insurance" at bounding box center [46, 285] width 43 height 13
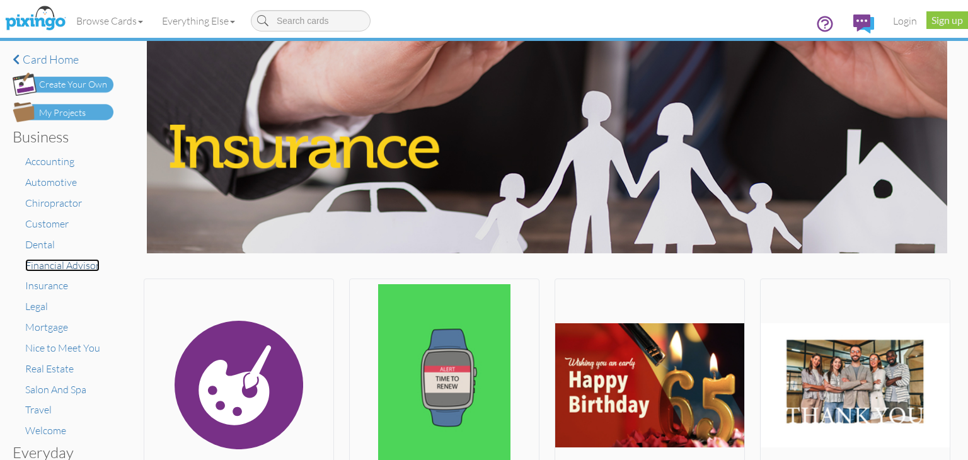
click at [92, 268] on span "Financial Advisor" at bounding box center [62, 265] width 74 height 13
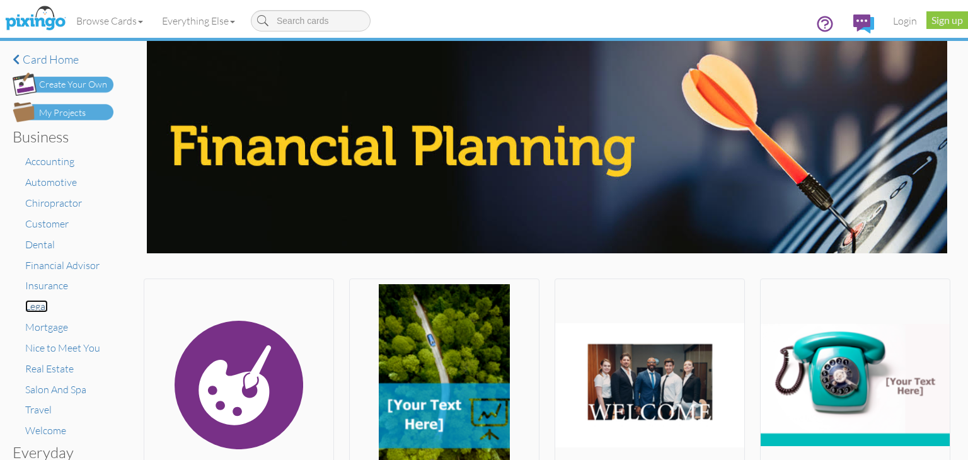
click at [43, 304] on span "Legal" at bounding box center [36, 306] width 23 height 13
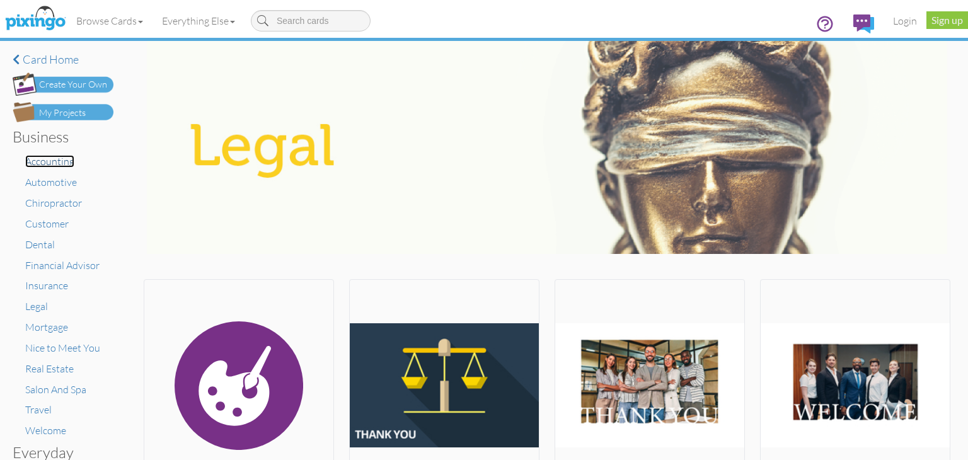
click at [53, 163] on span "Accounting" at bounding box center [49, 161] width 49 height 13
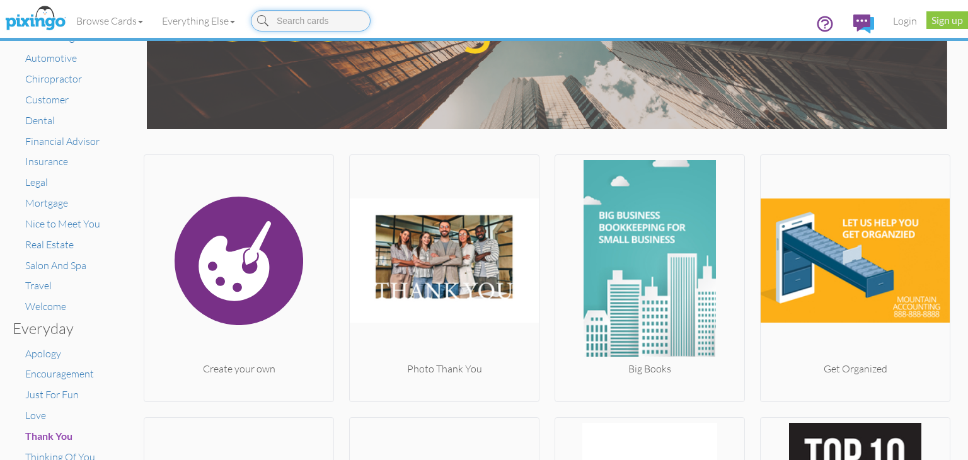
scroll to position [50, 0]
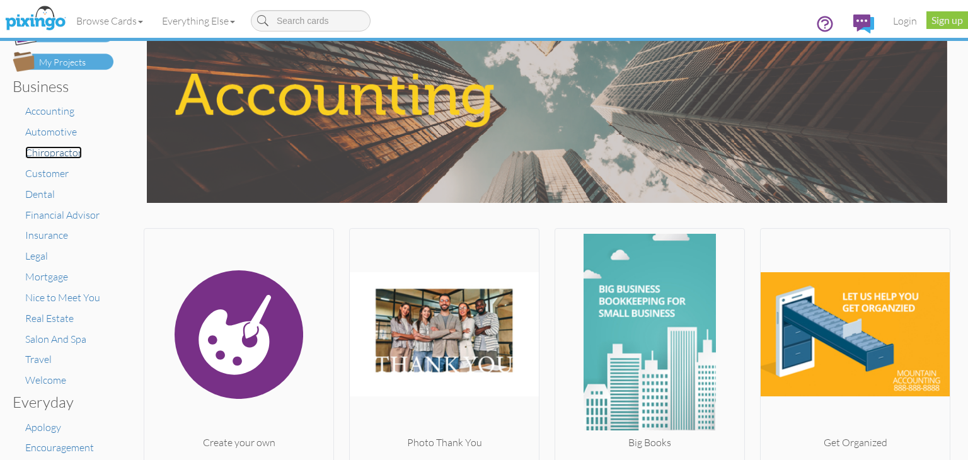
click at [47, 152] on span "Chiropractor" at bounding box center [53, 152] width 57 height 13
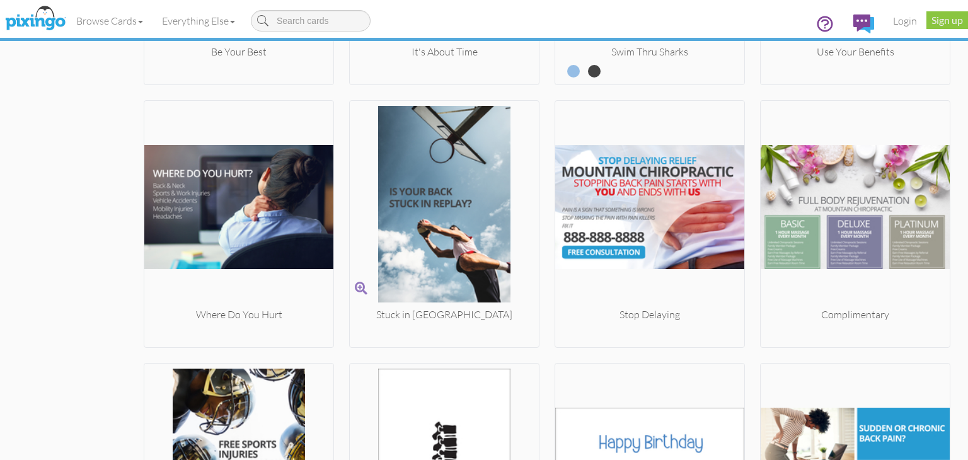
scroll to position [1323, 0]
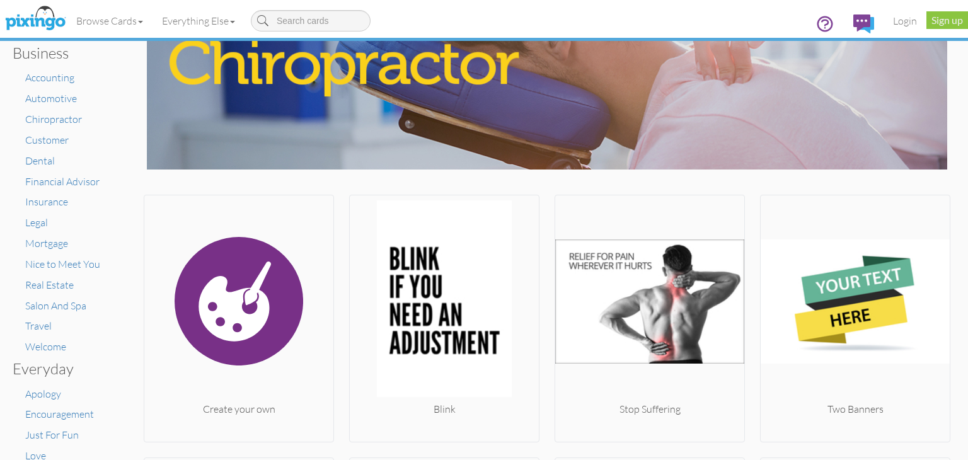
scroll to position [0, 0]
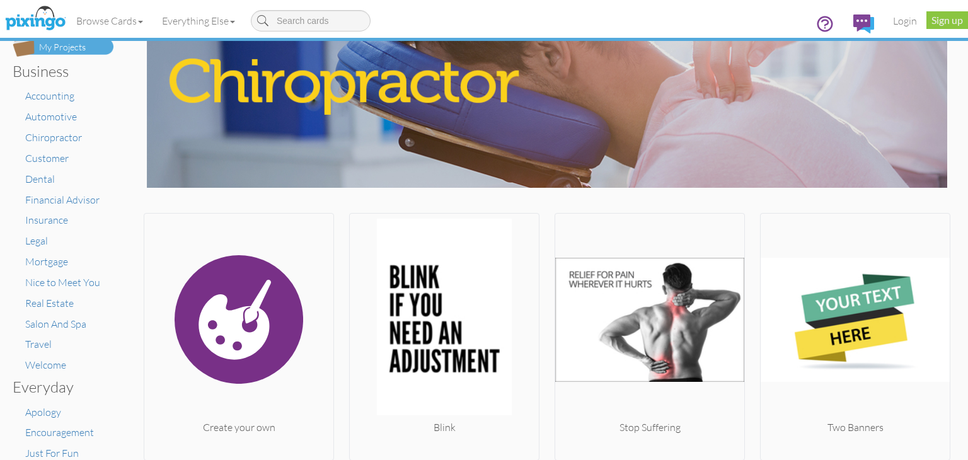
scroll to position [63, 0]
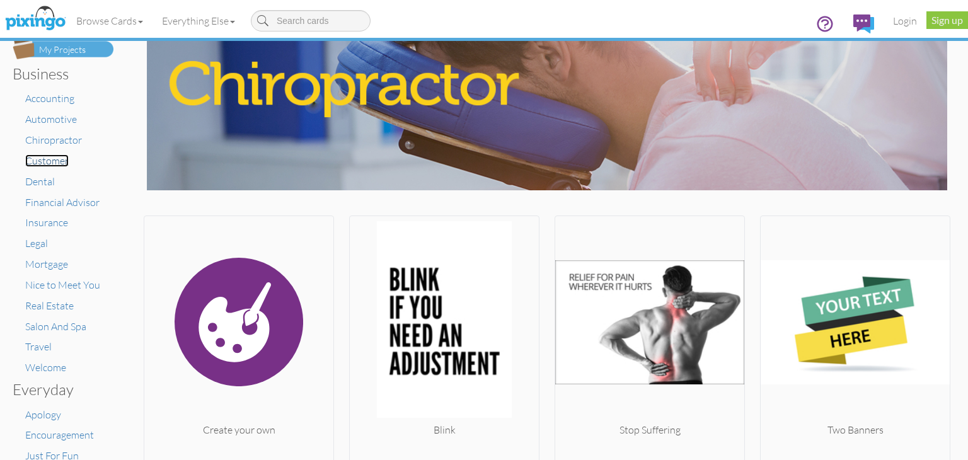
click at [49, 162] on span "Customer" at bounding box center [46, 160] width 43 height 13
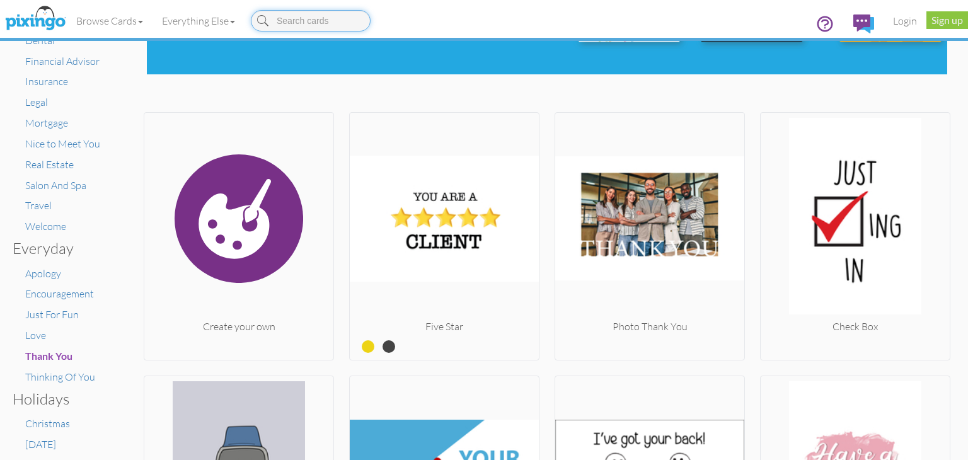
scroll to position [78, 0]
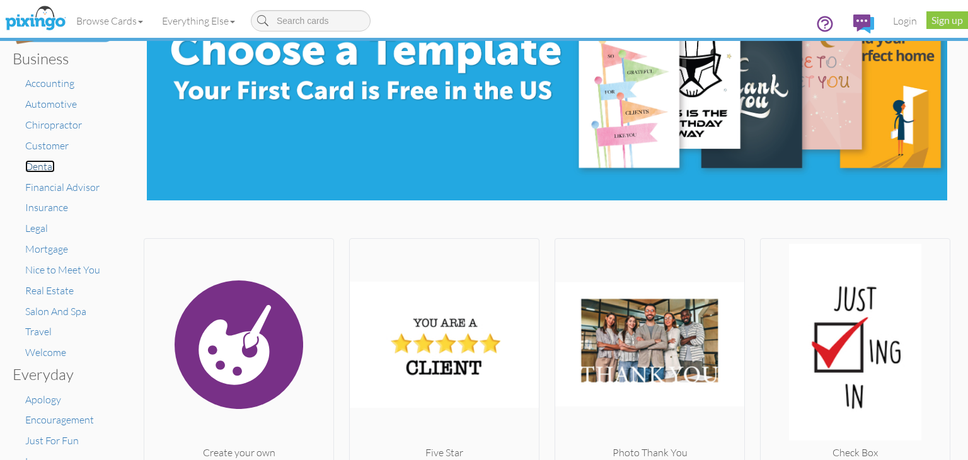
click at [43, 164] on span "Dental" at bounding box center [40, 166] width 30 height 13
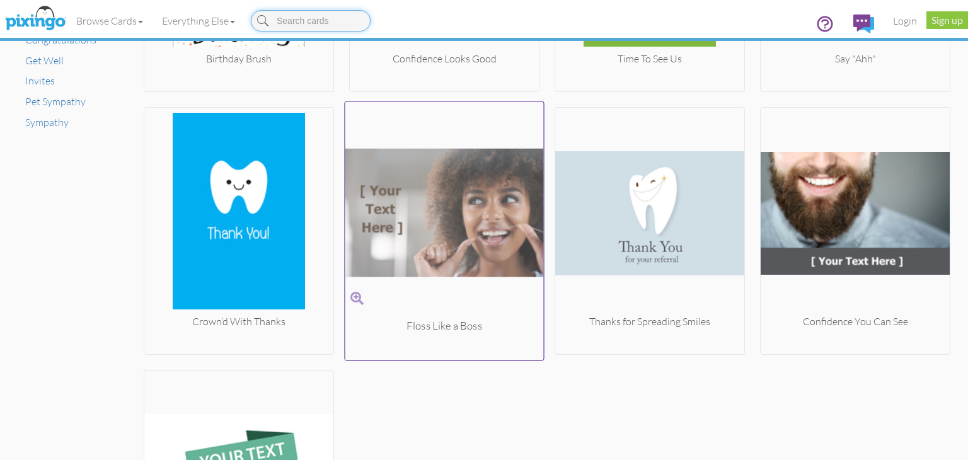
scroll to position [975, 0]
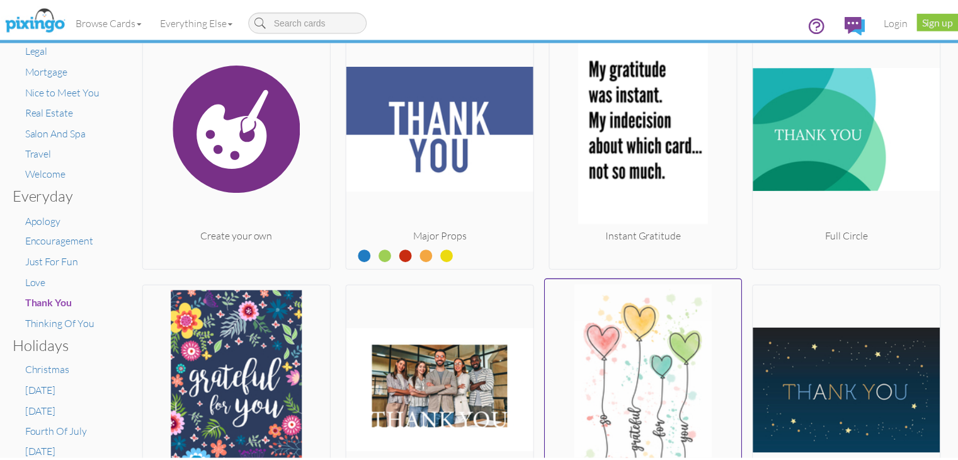
scroll to position [189, 0]
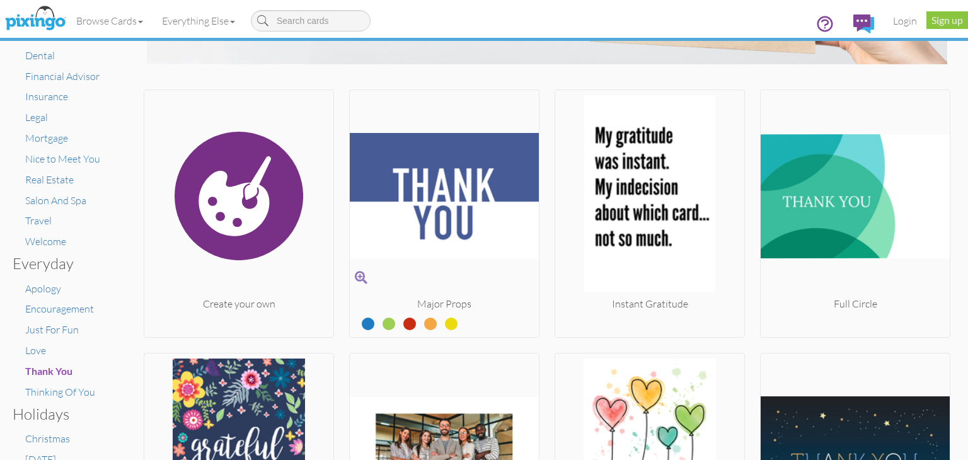
click at [464, 258] on img at bounding box center [444, 196] width 189 height 202
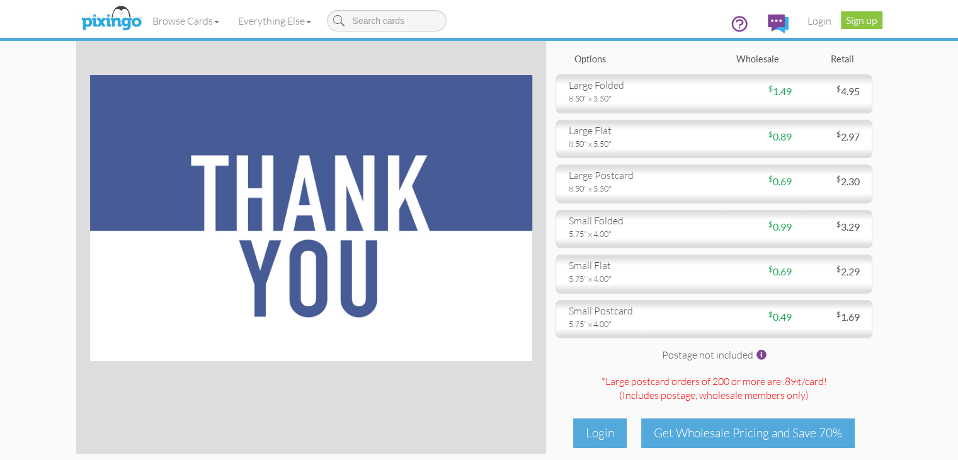
scroll to position [126, 0]
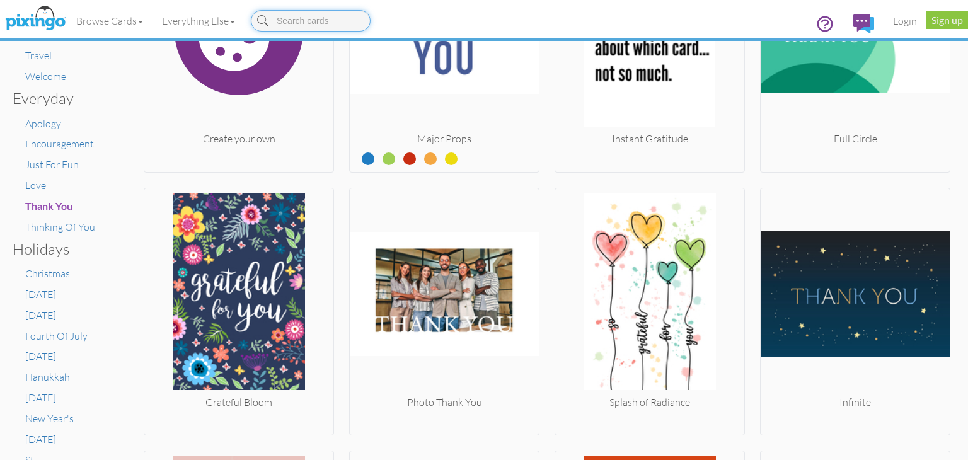
scroll to position [315, 0]
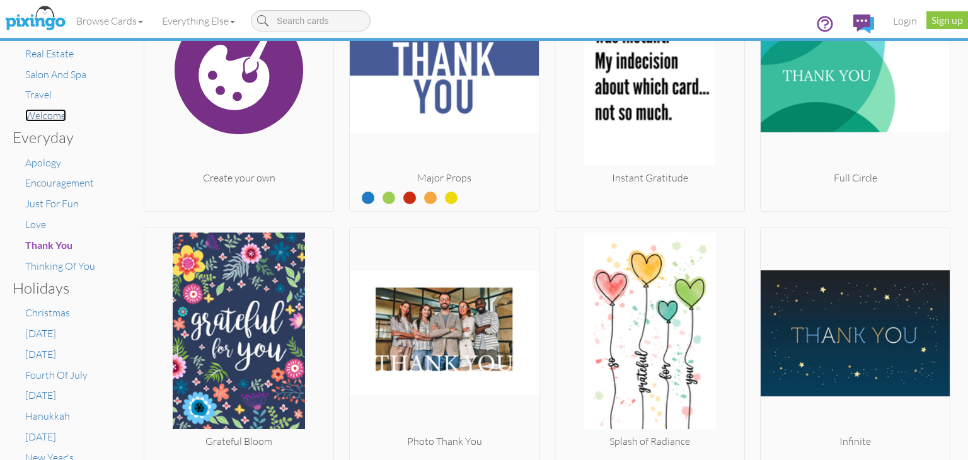
click at [53, 116] on span "Welcome" at bounding box center [45, 115] width 41 height 13
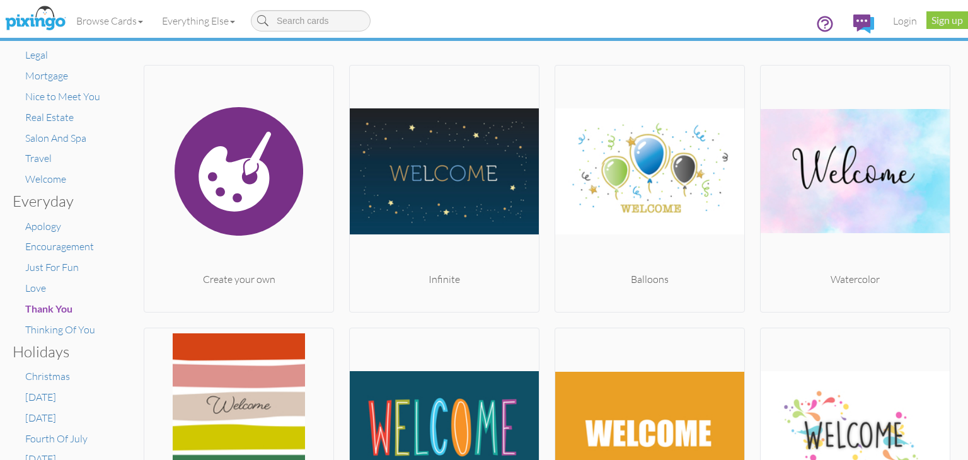
scroll to position [252, 0]
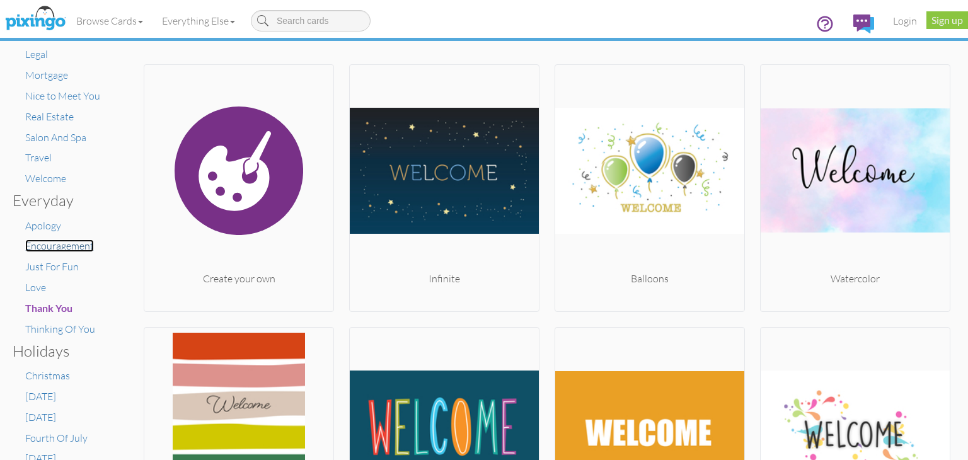
click at [56, 245] on span "Encouragement" at bounding box center [59, 245] width 69 height 13
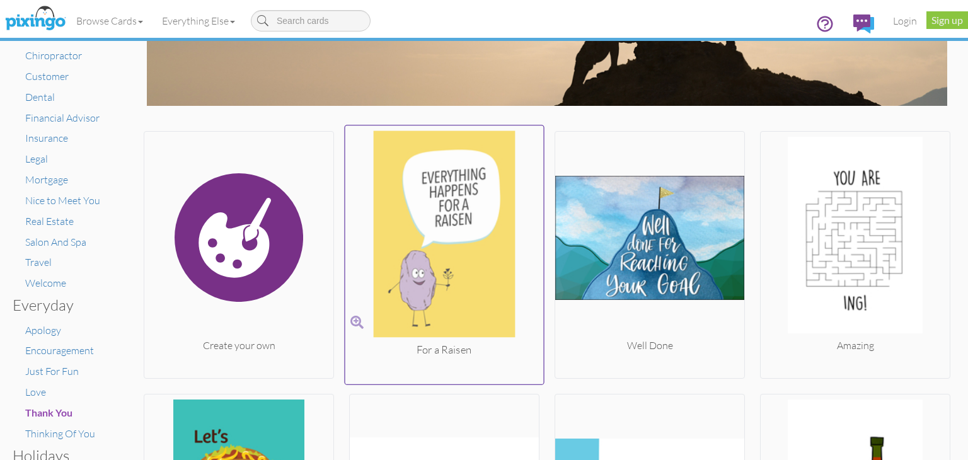
scroll to position [252, 0]
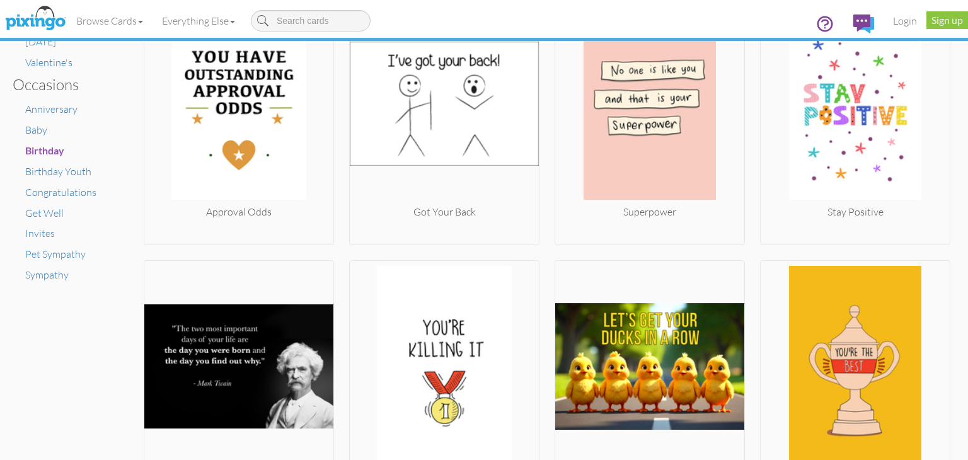
scroll to position [555, 0]
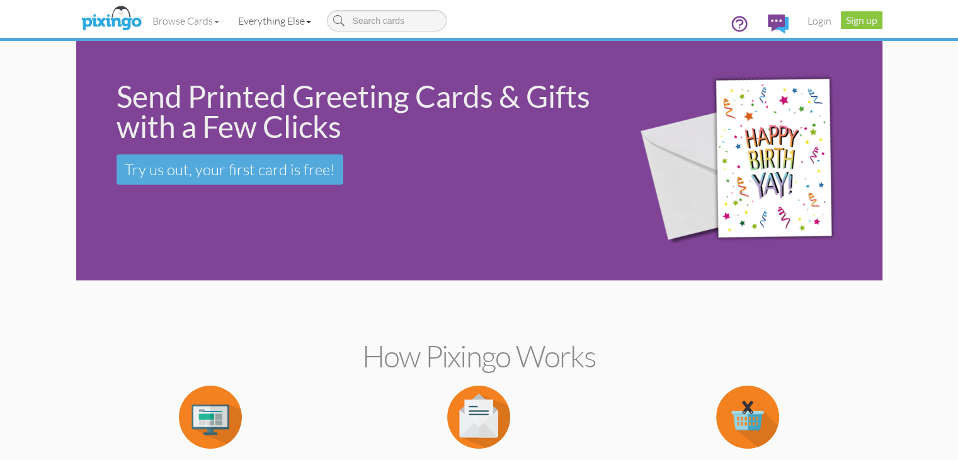
click at [236, 25] on link "Everything Else" at bounding box center [275, 21] width 92 height 32
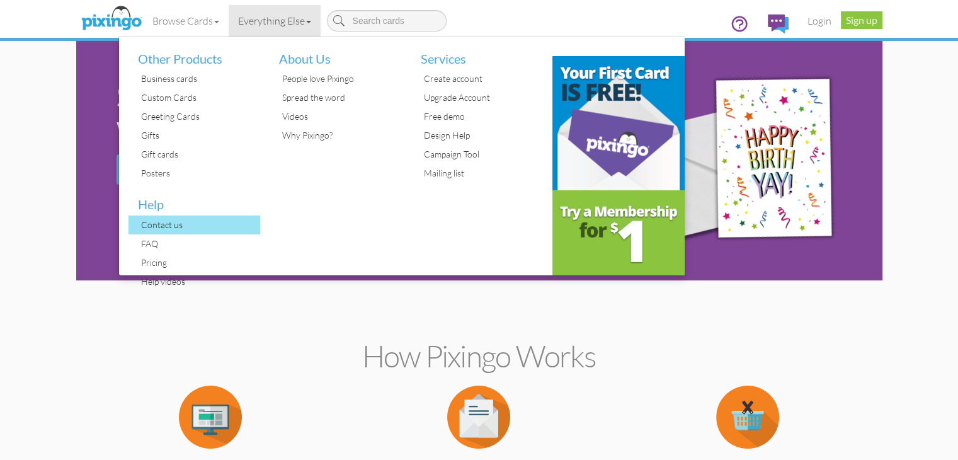
click at [138, 226] on div "Contact us" at bounding box center [199, 224] width 123 height 19
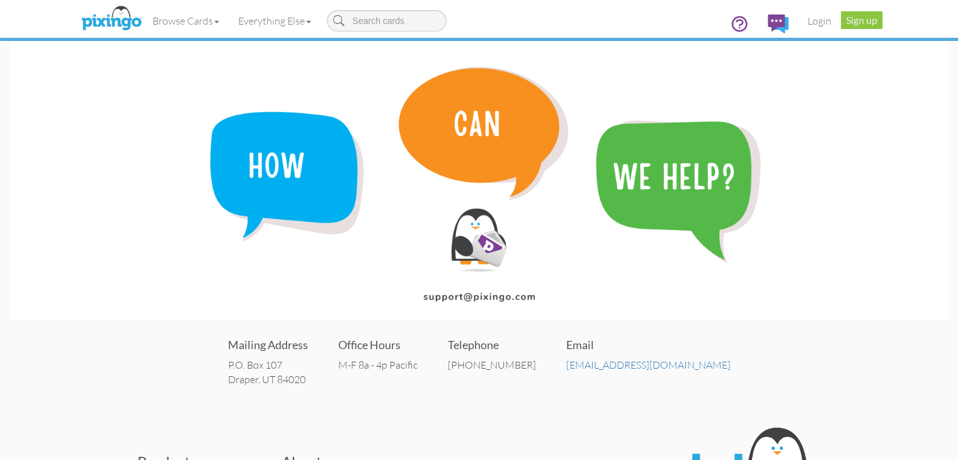
drag, startPoint x: 357, startPoint y: 380, endPoint x: 276, endPoint y: 381, distance: 80.7
click at [276, 381] on div "Mailing Address P.O. Box 107 Draper, UT 84020 Office Hours M-F 8a - 4p Pacific …" at bounding box center [478, 361] width 939 height 76
copy address "Draper, UT 84020"
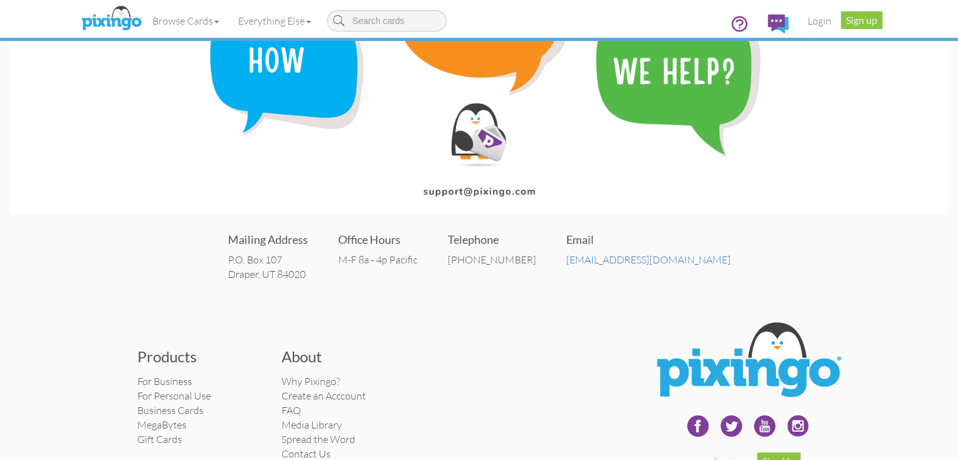
scroll to position [189, 0]
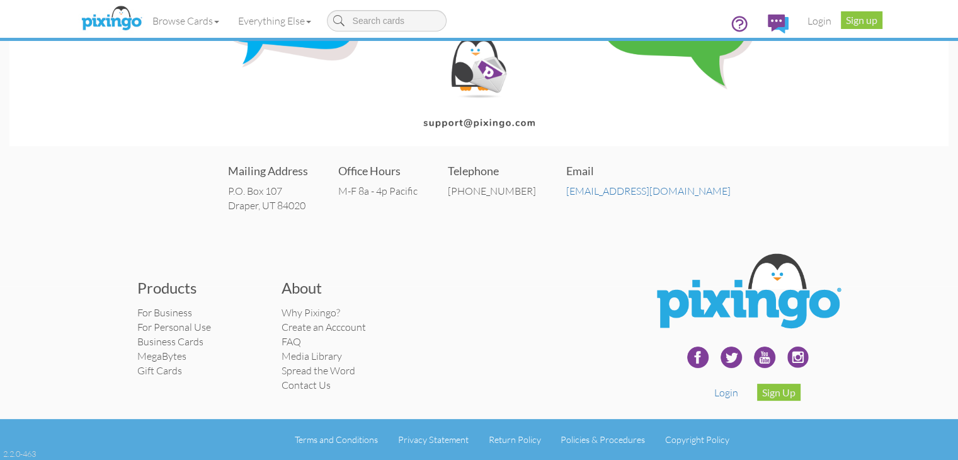
copy address "Draper, UT 84020"
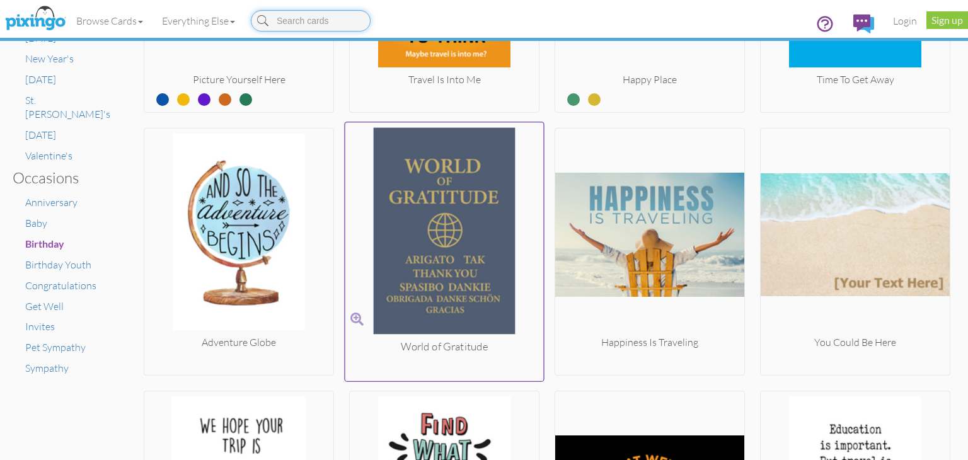
scroll to position [819, 0]
